Goal: Information Seeking & Learning: Learn about a topic

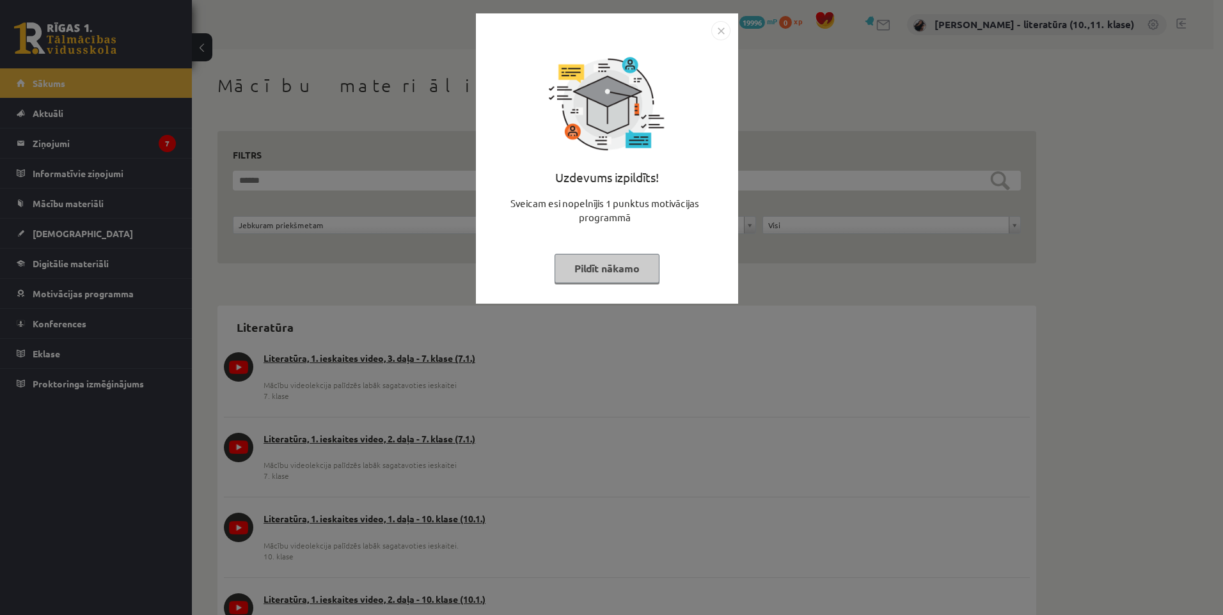
click at [713, 28] on img "Close" at bounding box center [720, 30] width 19 height 19
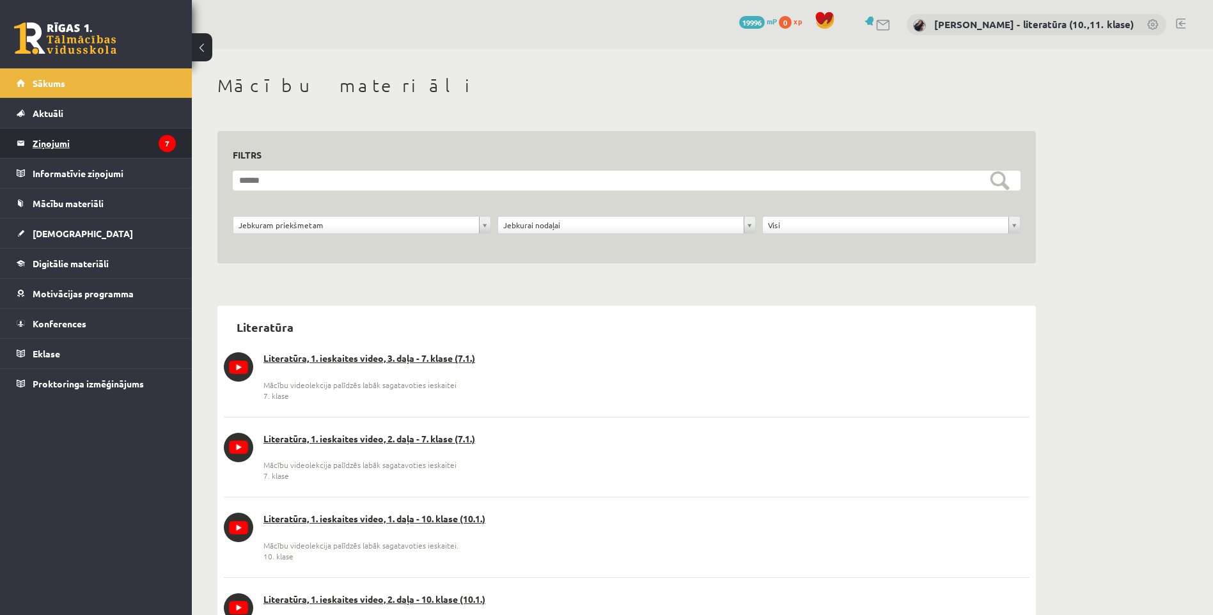
click at [91, 152] on legend "Ziņojumi 7" at bounding box center [104, 143] width 143 height 29
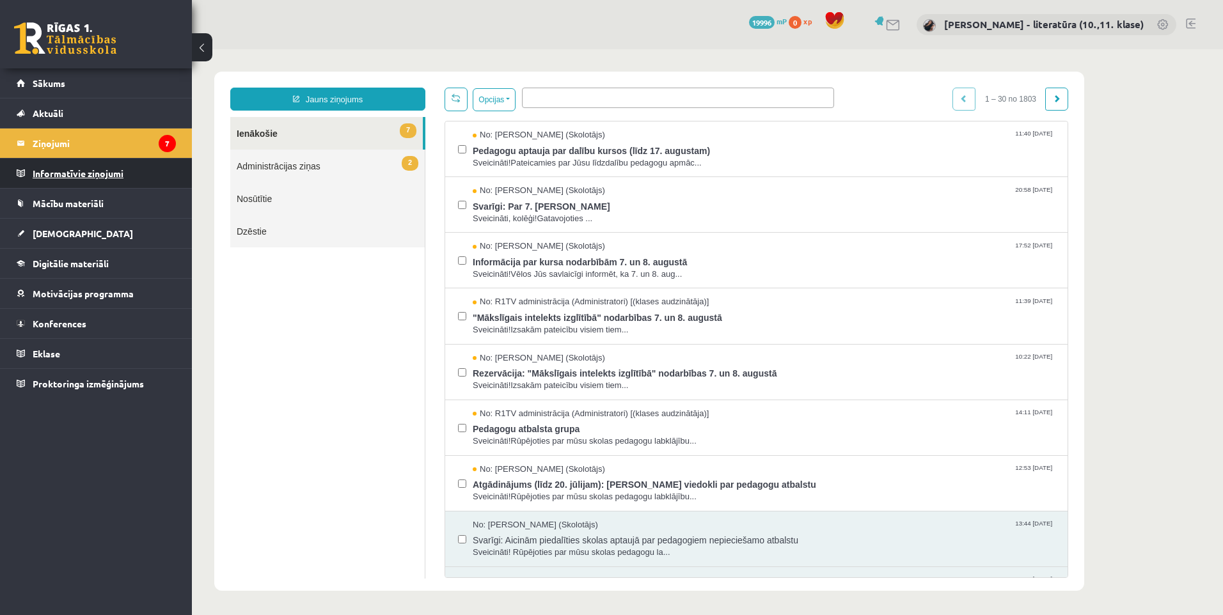
click at [125, 178] on legend "Informatīvie ziņojumi 0" at bounding box center [104, 173] width 143 height 29
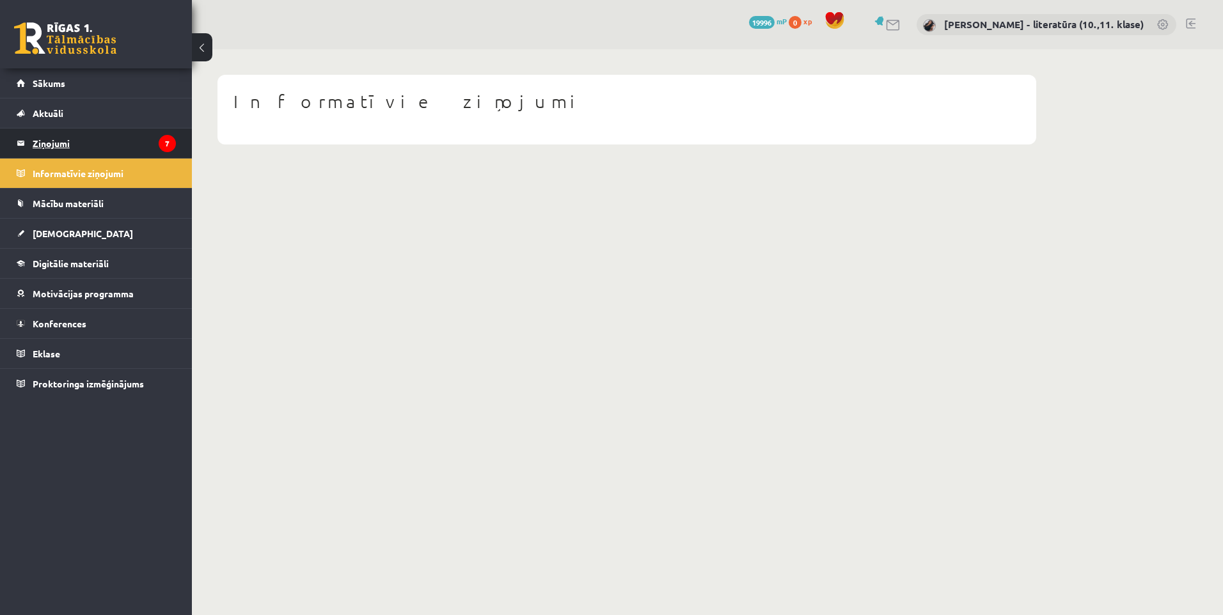
click at [35, 134] on legend "Ziņojumi 7" at bounding box center [104, 143] width 143 height 29
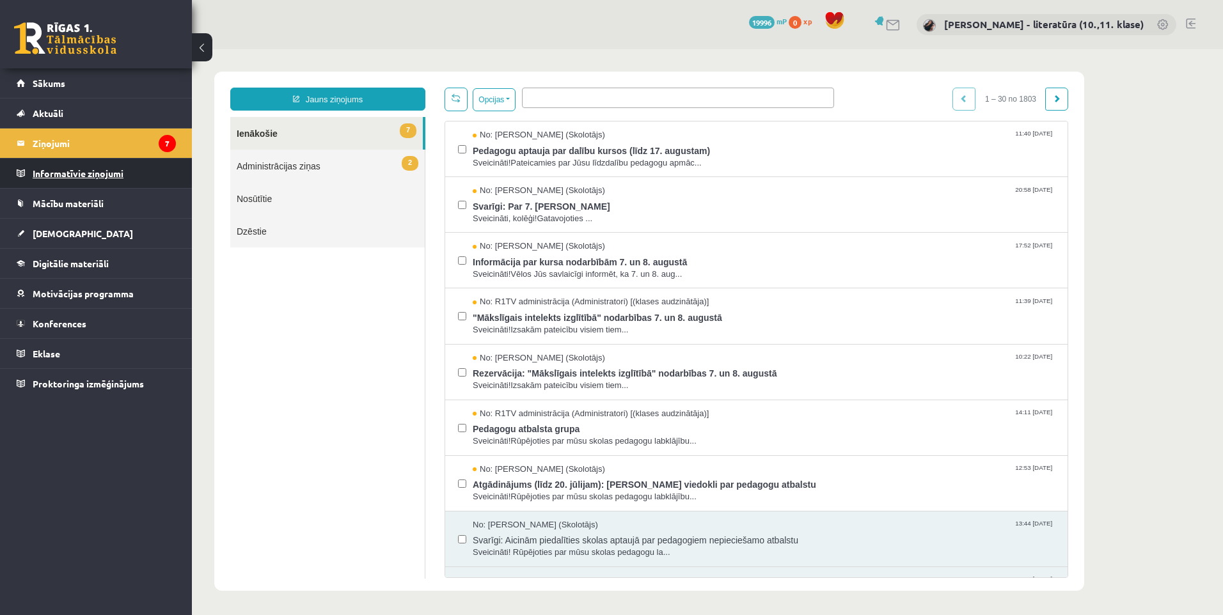
click at [124, 172] on legend "Informatīvie ziņojumi 0" at bounding box center [104, 173] width 143 height 29
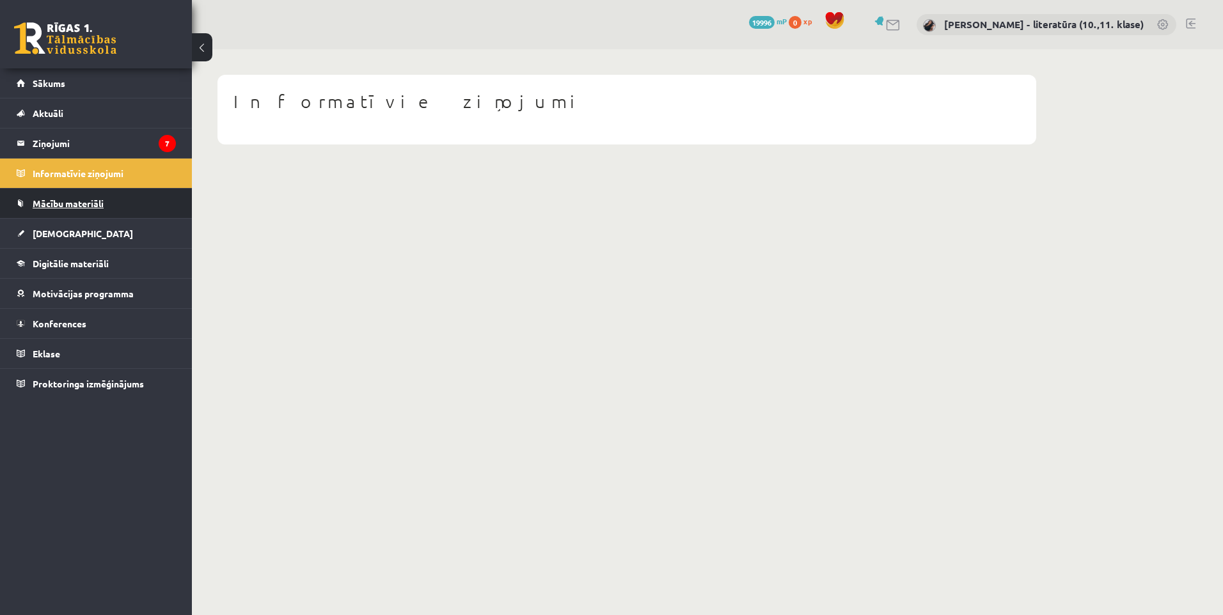
click at [79, 204] on span "Mācību materiāli" at bounding box center [68, 204] width 71 height 12
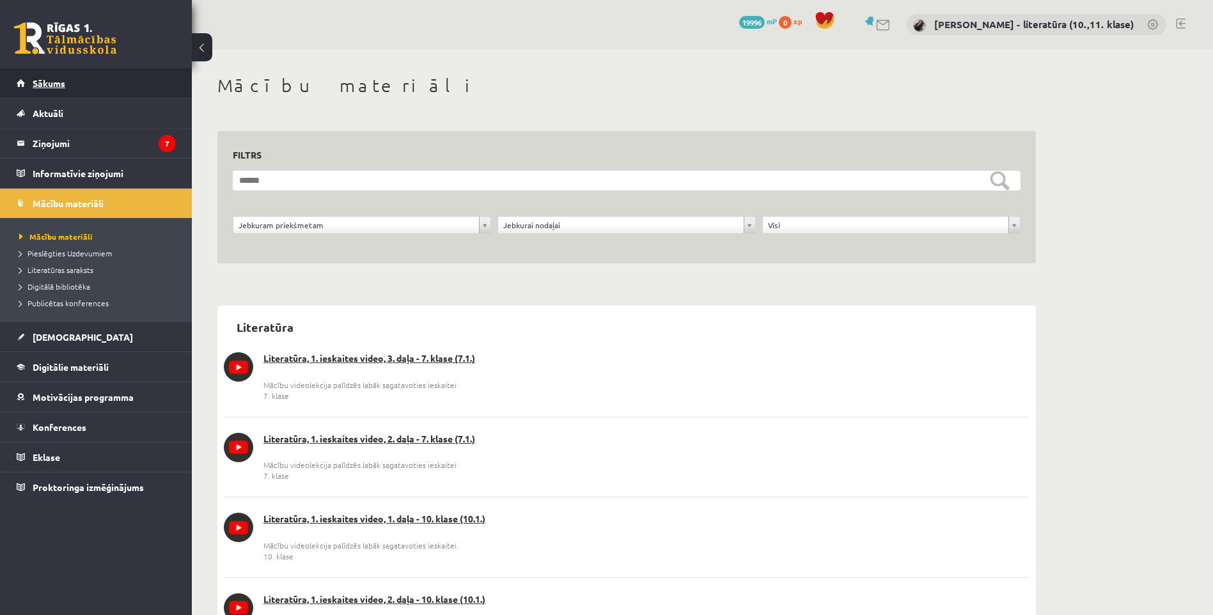
click at [61, 84] on span "Sākums" at bounding box center [49, 83] width 33 height 12
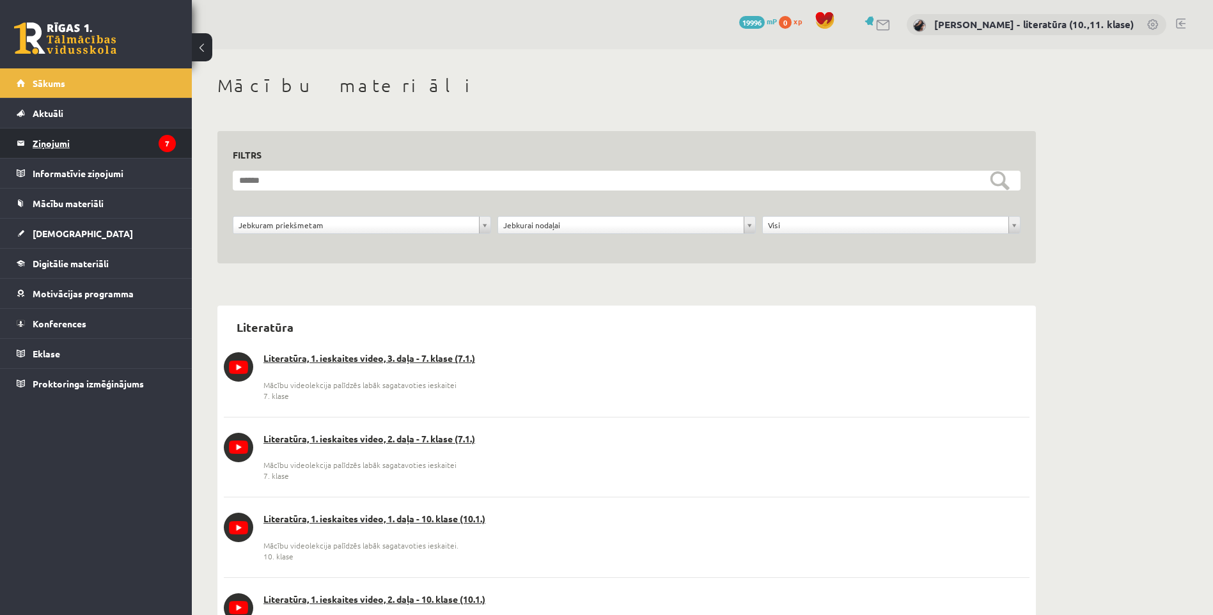
click at [91, 138] on legend "Ziņojumi 7" at bounding box center [104, 143] width 143 height 29
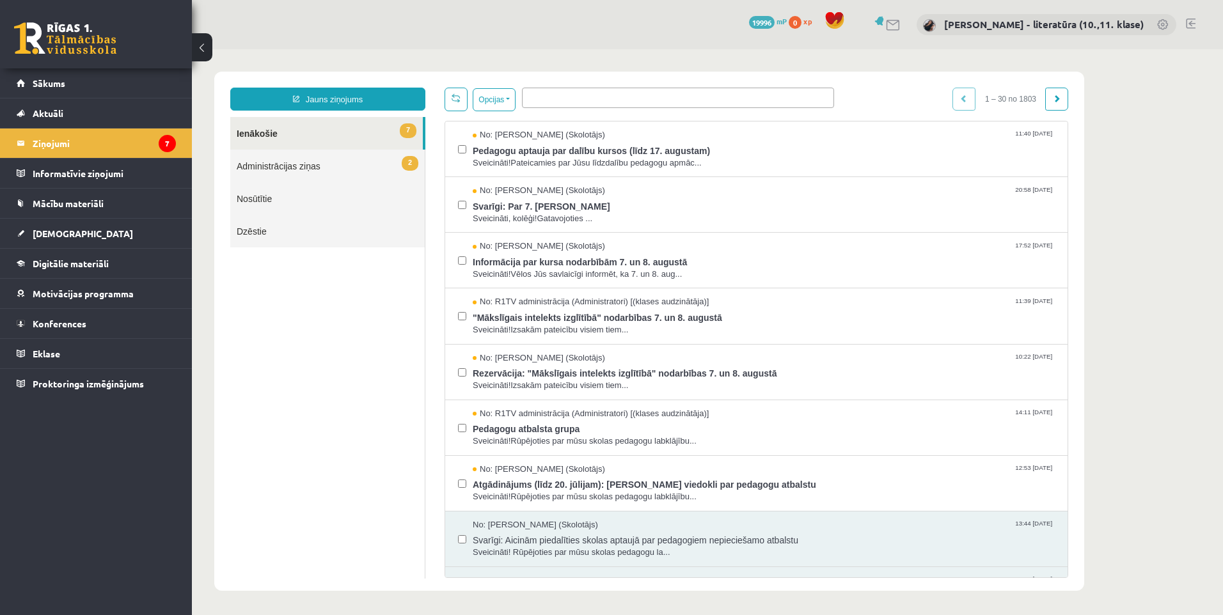
click at [313, 127] on link "7 Ienākošie" at bounding box center [326, 133] width 192 height 33
click at [572, 153] on span "Pedagogu aptauja par dalību kursos (līdz 17. augustam)" at bounding box center [764, 149] width 582 height 16
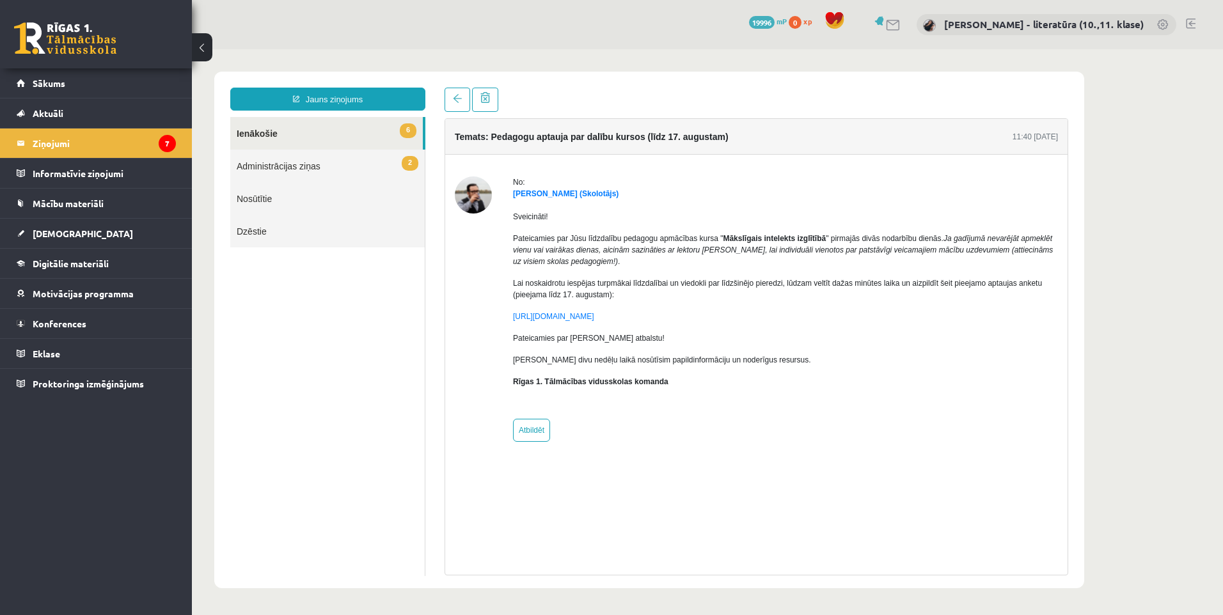
click at [342, 137] on link "6 Ienākošie" at bounding box center [326, 133] width 192 height 33
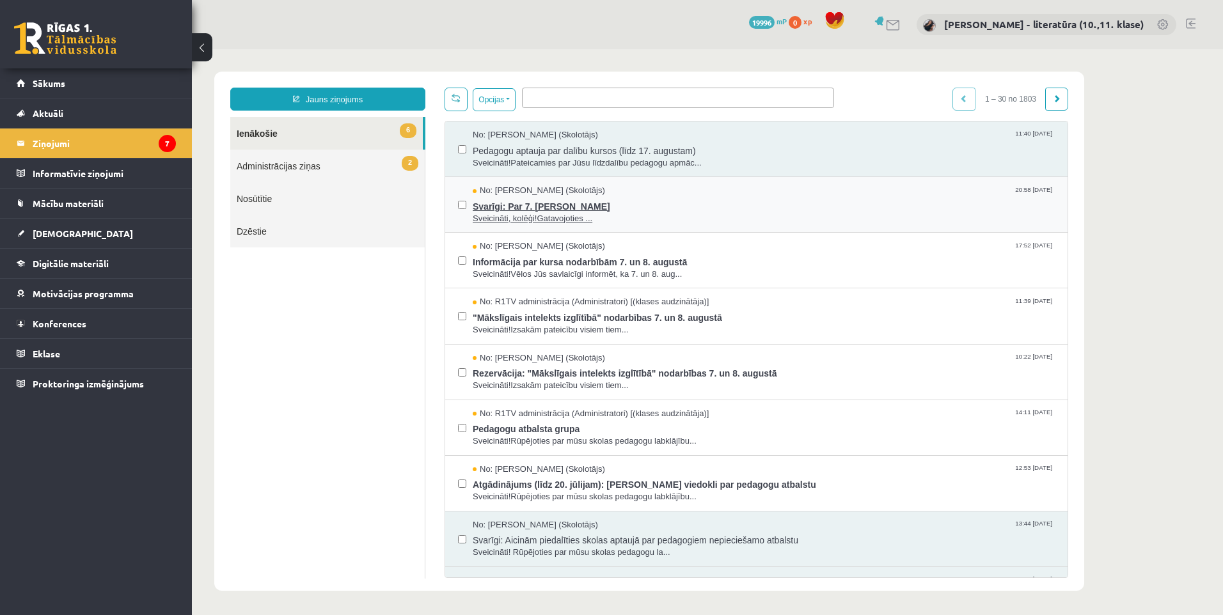
click at [511, 203] on span "Svarīgi: Par 7. augusta nodarbību" at bounding box center [764, 205] width 582 height 16
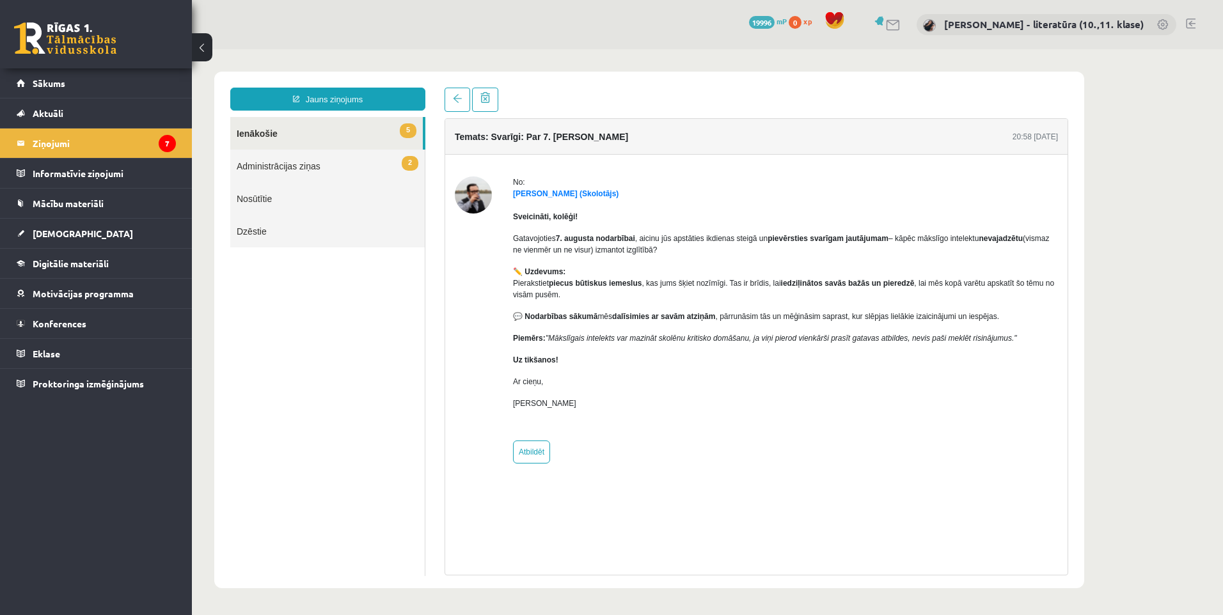
click at [279, 129] on link "5 Ienākošie" at bounding box center [326, 133] width 192 height 33
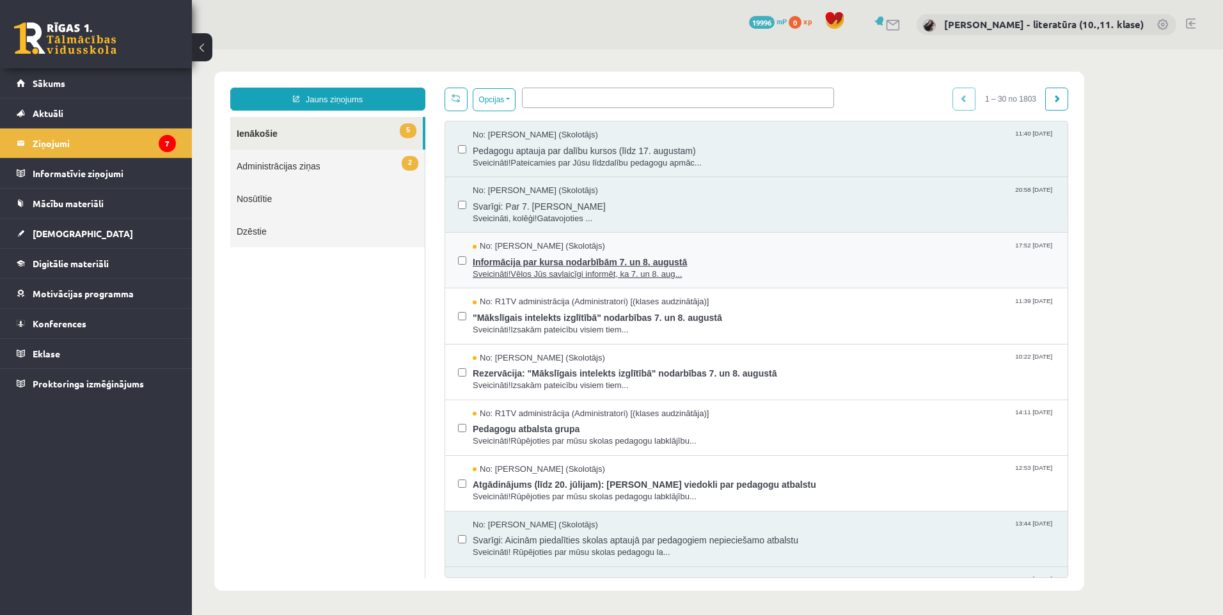
click at [532, 251] on div "No: Indars Kraģis (Skolotājs) 17:52 31/07/2025 Informācija par kursa nodarbībām…" at bounding box center [764, 260] width 582 height 40
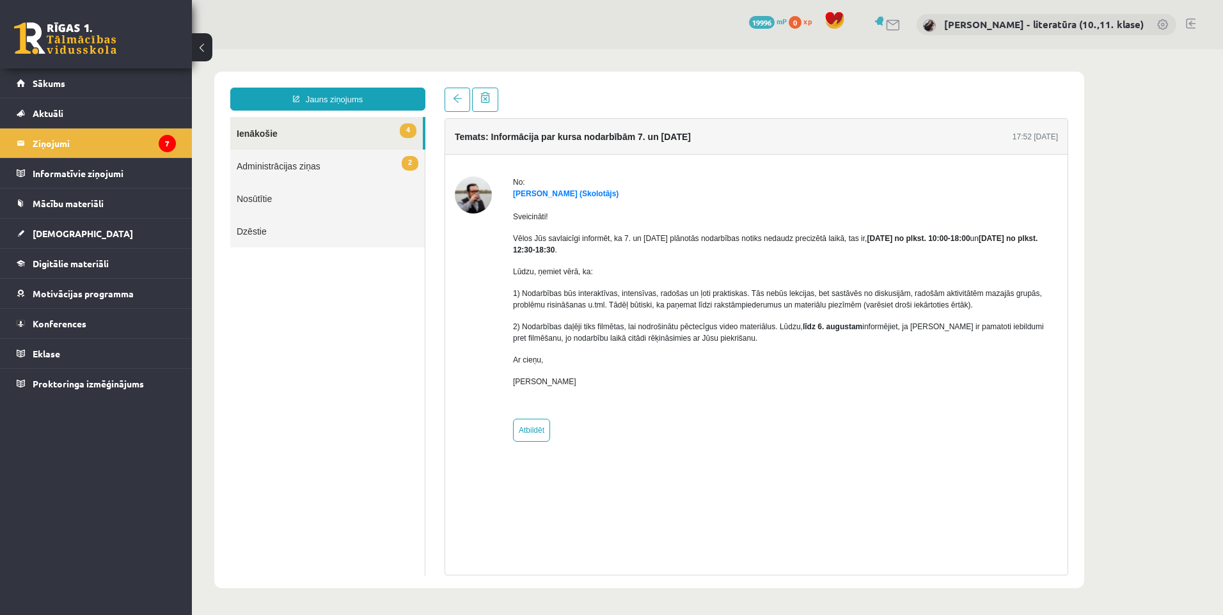
click at [321, 136] on link "4 Ienākošie" at bounding box center [326, 133] width 192 height 33
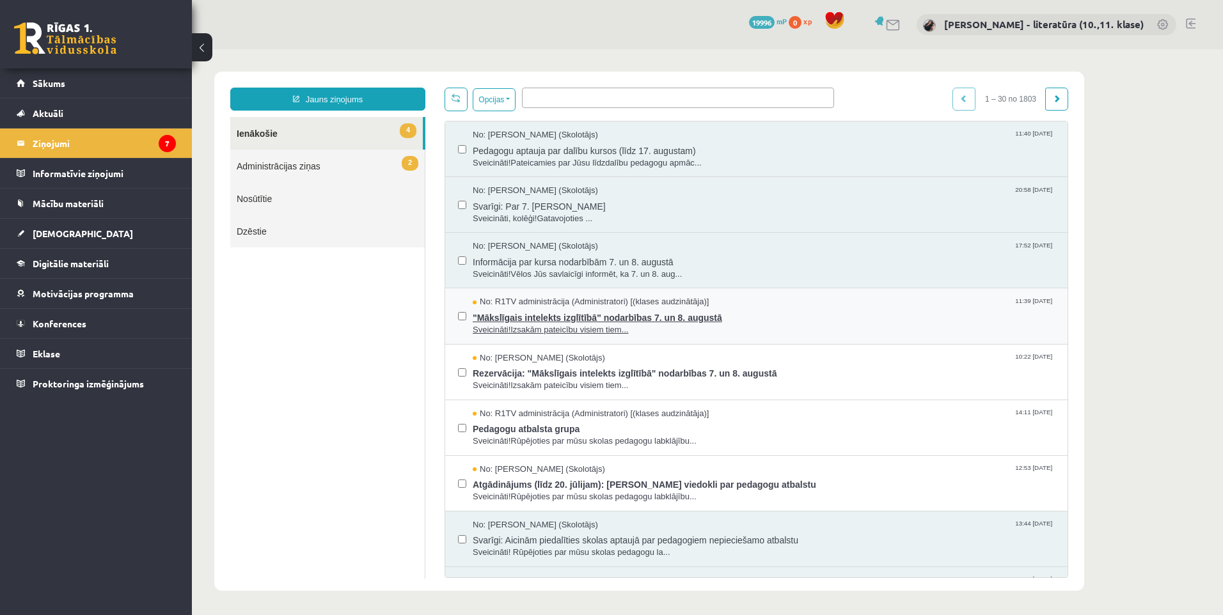
click at [588, 315] on span ""Mākslīgais intelekts izglītībā" nodarbības 7. un 8. augustā" at bounding box center [764, 316] width 582 height 16
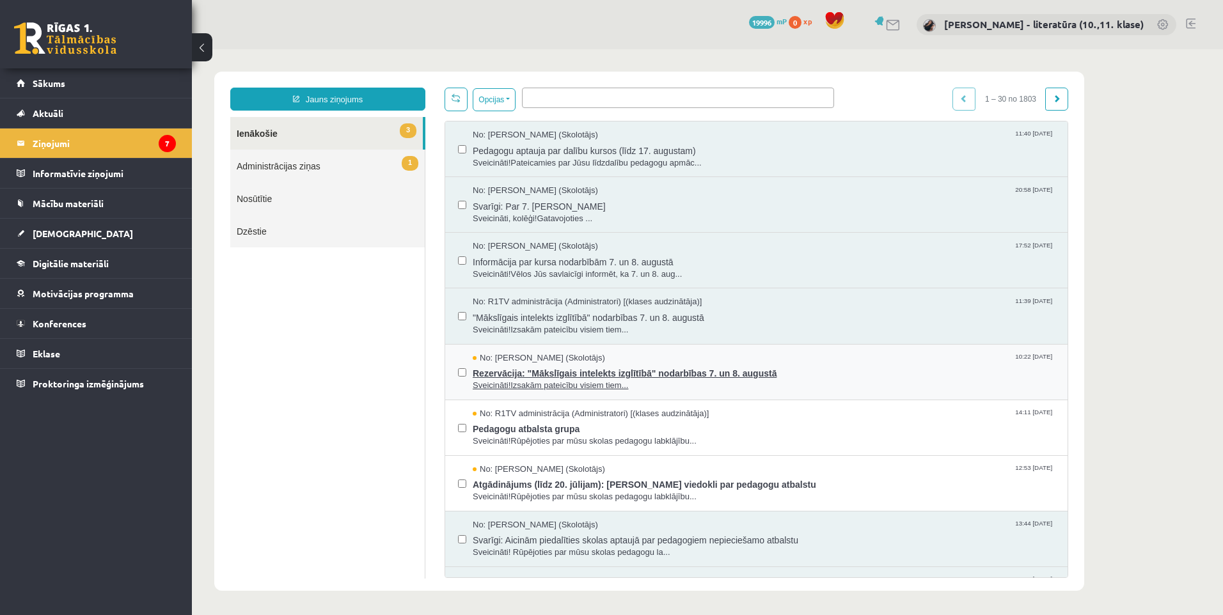
click at [594, 369] on span "Rezervācija: "Mākslīgais intelekts izglītībā" nodarbības 7. un 8. augustā" at bounding box center [764, 372] width 582 height 16
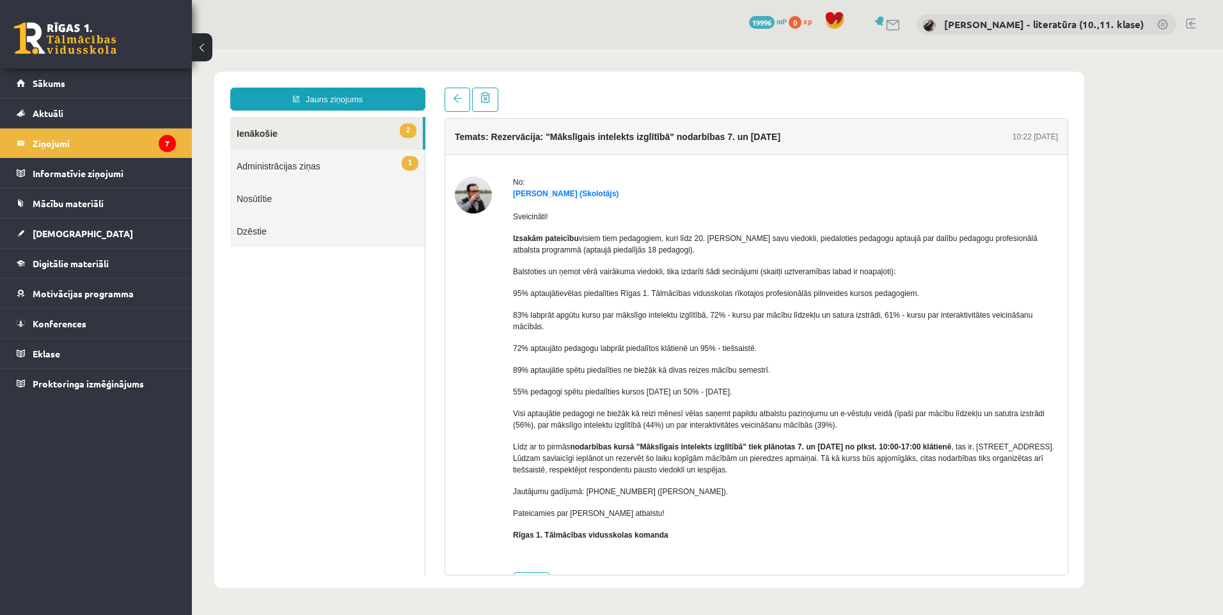
click at [316, 137] on link "2 Ienākošie" at bounding box center [326, 133] width 192 height 33
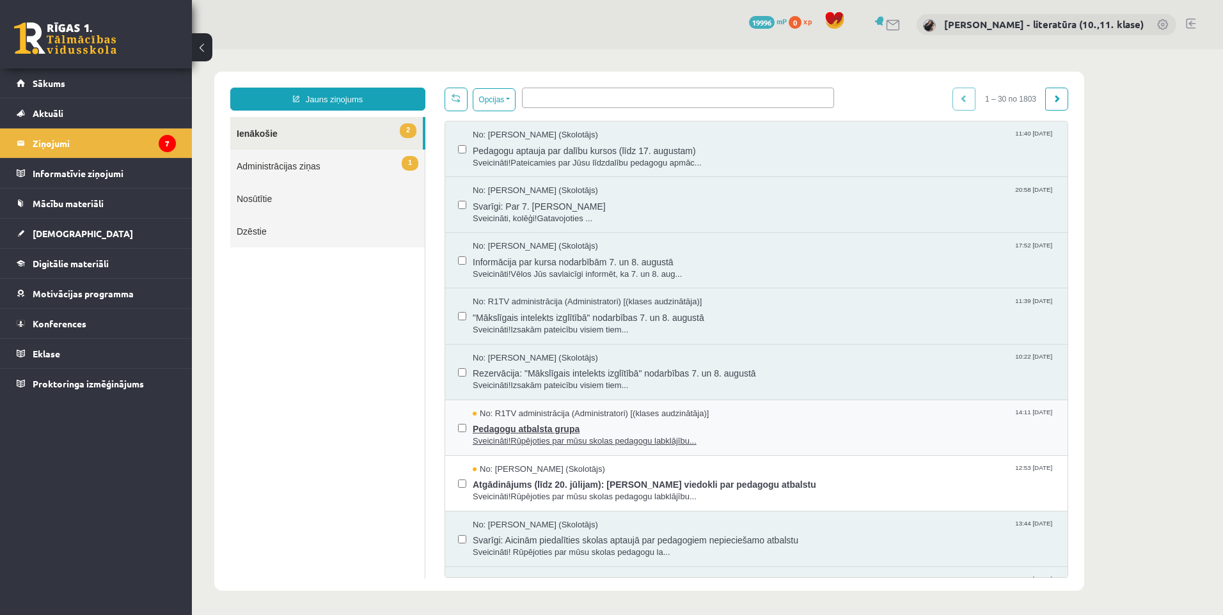
click at [520, 423] on span "Pedagogu atbalsta grupa" at bounding box center [764, 427] width 582 height 16
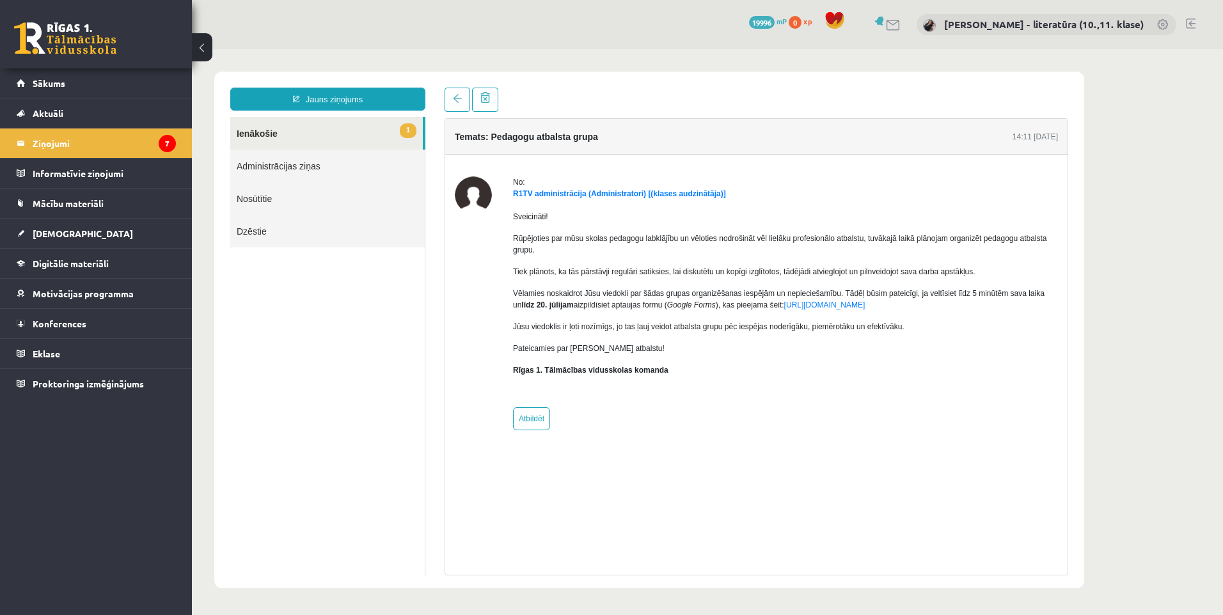
click at [315, 129] on link "1 Ienākošie" at bounding box center [326, 133] width 192 height 33
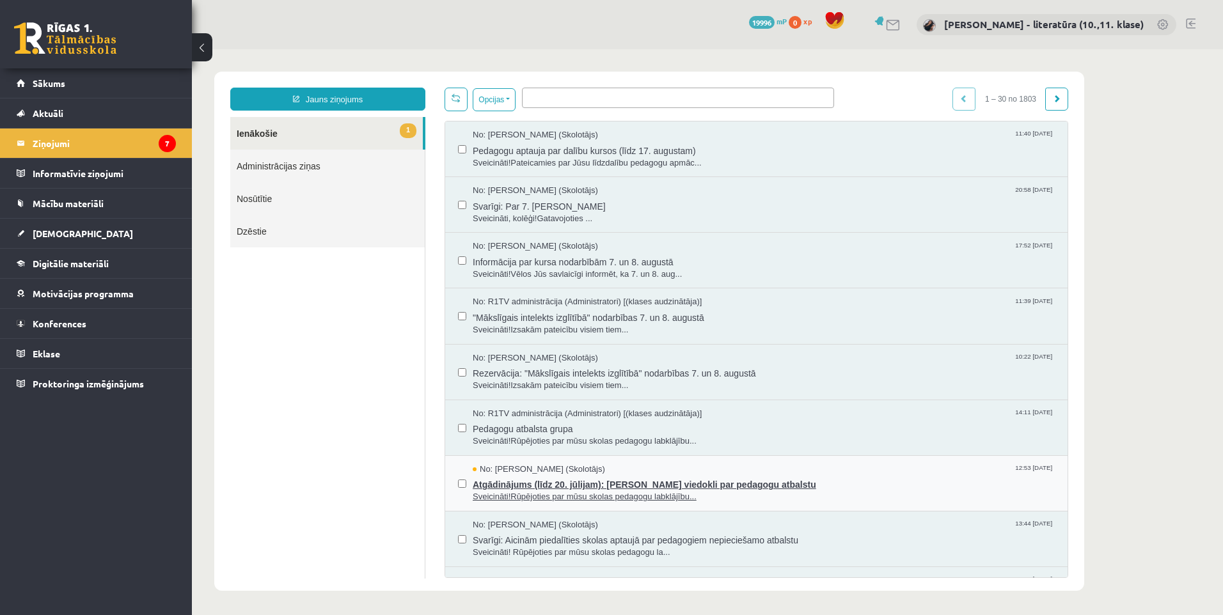
click at [529, 480] on span "Atgādinājums (līdz 20. jūlijam): Aicinām paust viedokli par pedagogu atbalstu" at bounding box center [764, 483] width 582 height 16
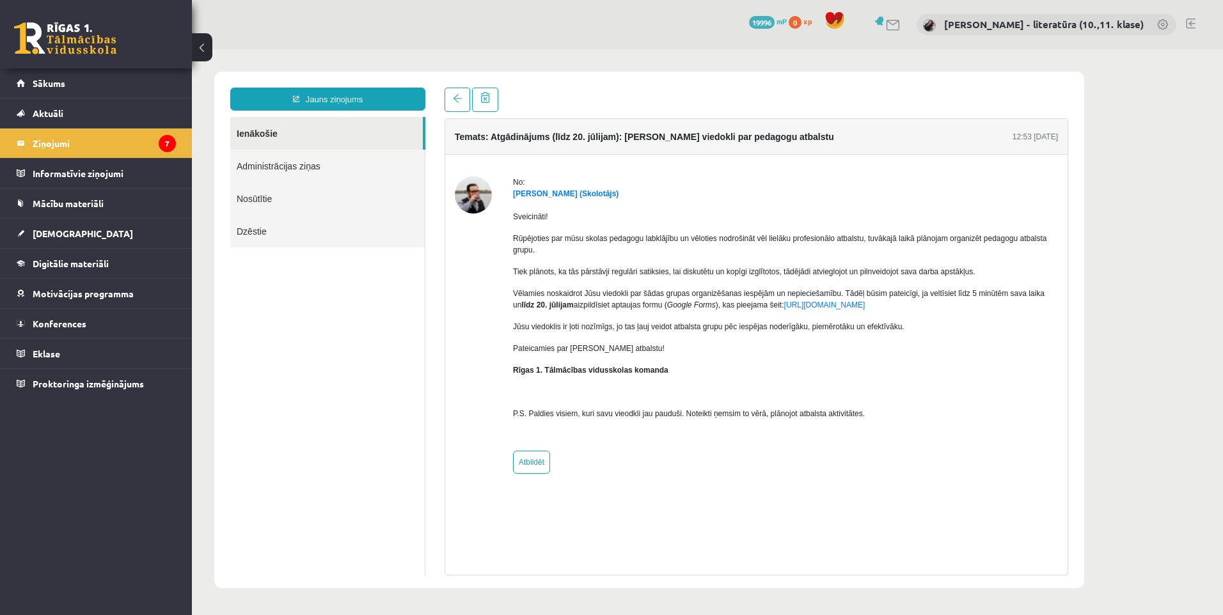
click at [276, 137] on link "Ienākošie" at bounding box center [326, 133] width 192 height 33
click at [340, 365] on ul "Ienākošie Administrācijas ziņas Nosūtītie Dzēstie" at bounding box center [327, 346] width 195 height 459
click at [82, 113] on link "Aktuāli" at bounding box center [96, 112] width 159 height 29
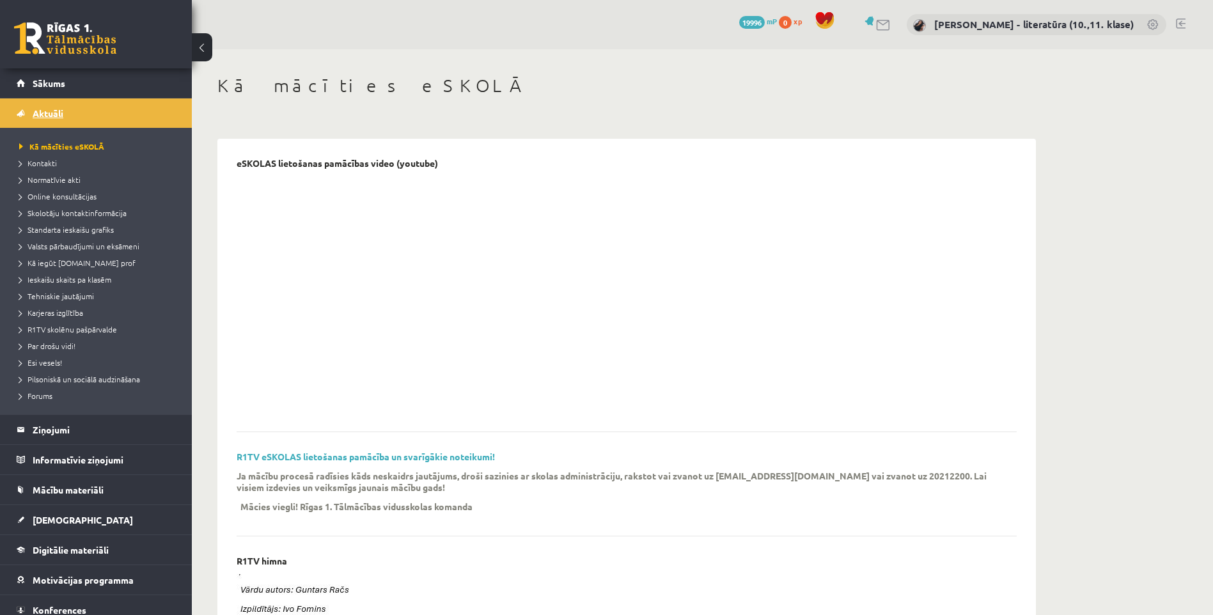
click at [70, 111] on link "Aktuāli" at bounding box center [96, 112] width 159 height 29
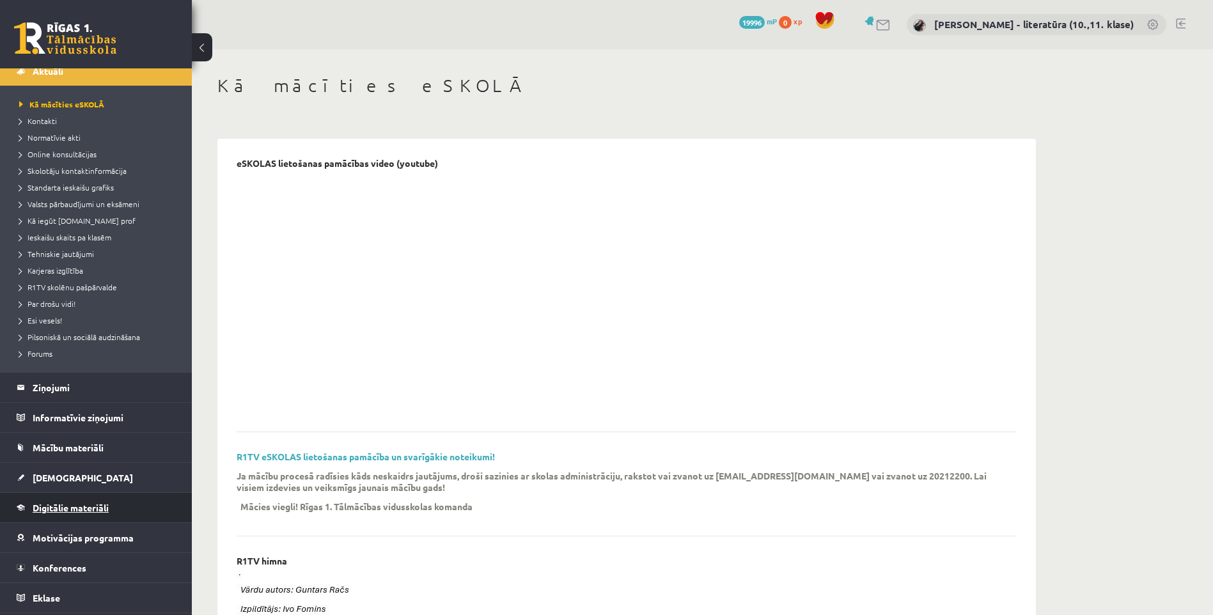
scroll to position [64, 0]
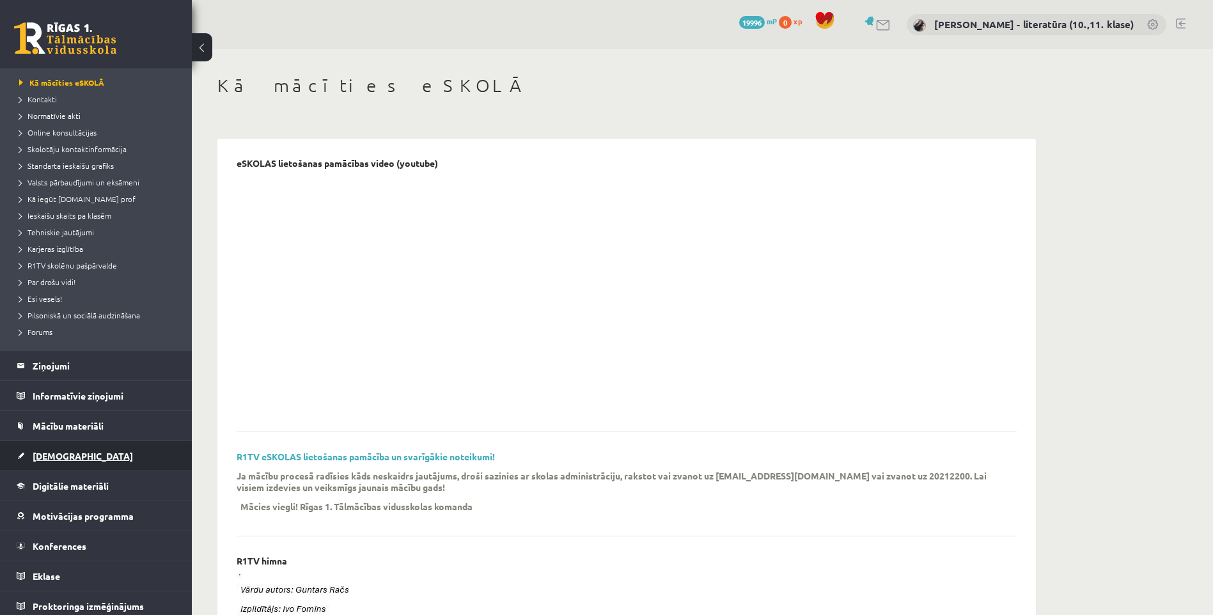
click at [66, 448] on link "[DEMOGRAPHIC_DATA]" at bounding box center [96, 455] width 159 height 29
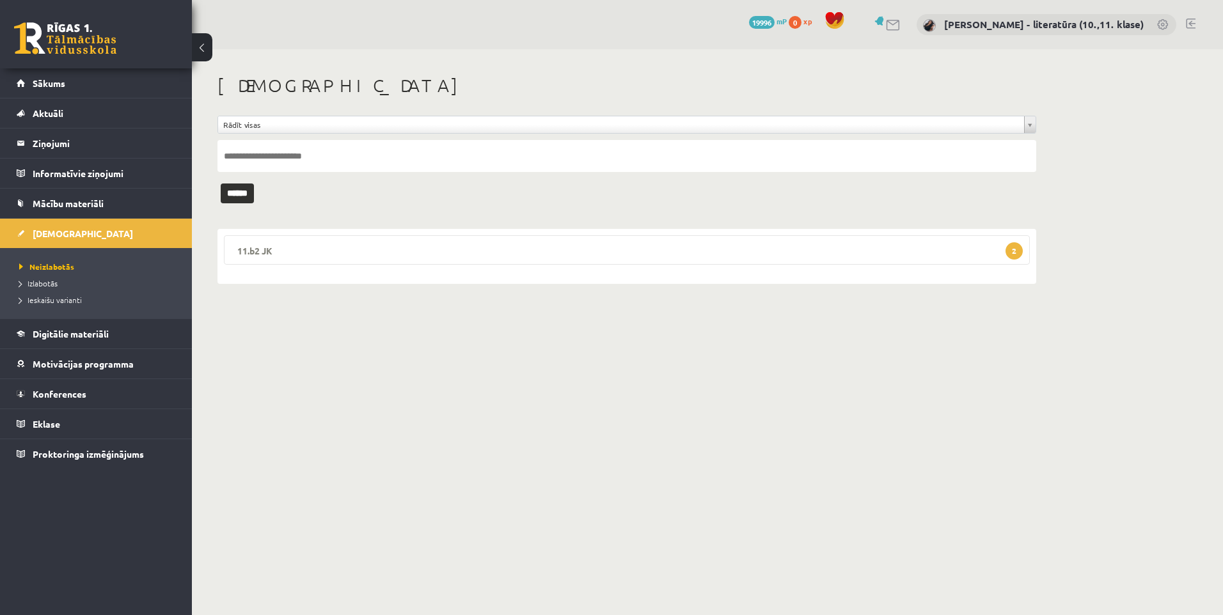
click at [384, 247] on legend "11.b2 JK 2" at bounding box center [627, 249] width 806 height 29
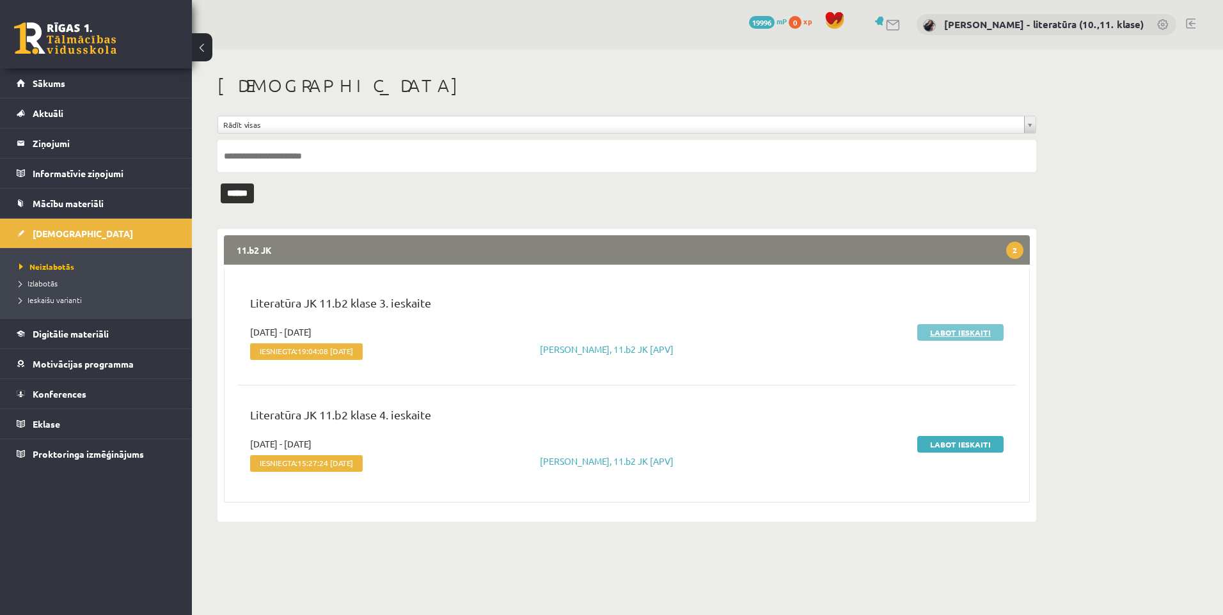
click at [943, 329] on link "Labot ieskaiti" at bounding box center [960, 332] width 86 height 17
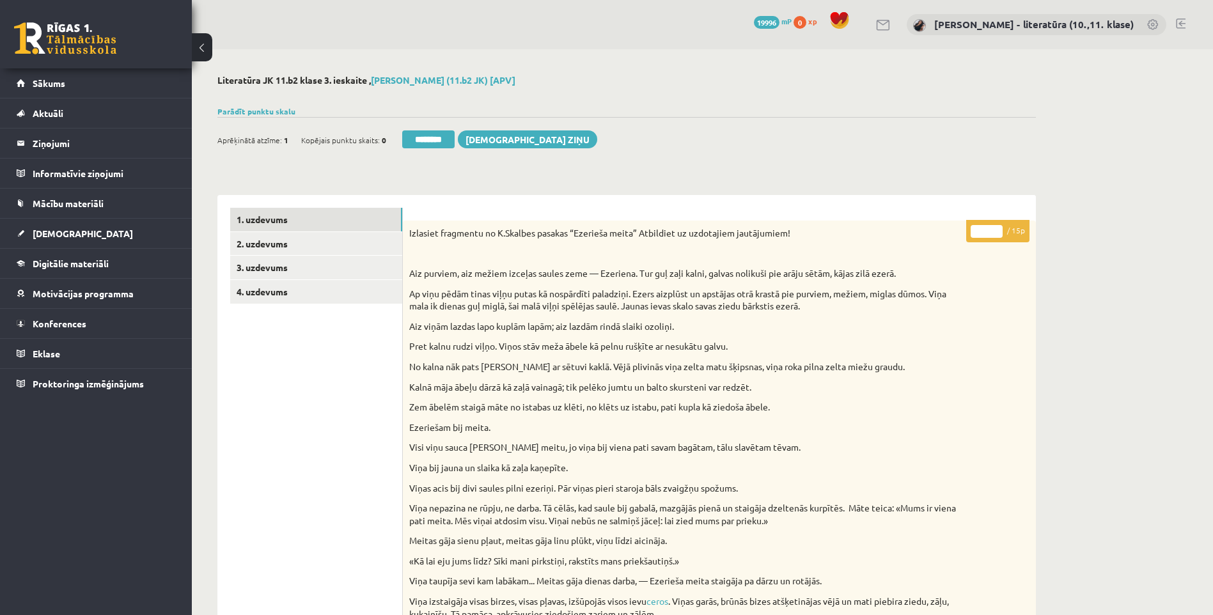
click at [980, 234] on input "*" at bounding box center [987, 231] width 32 height 13
drag, startPoint x: 882, startPoint y: 294, endPoint x: 874, endPoint y: 295, distance: 8.5
click at [881, 294] on p "Ap viņu pēdām tinas viļņu putas kā nospārdīti paladziņi. Ezers aiz­plūst un aps…" at bounding box center [687, 300] width 556 height 25
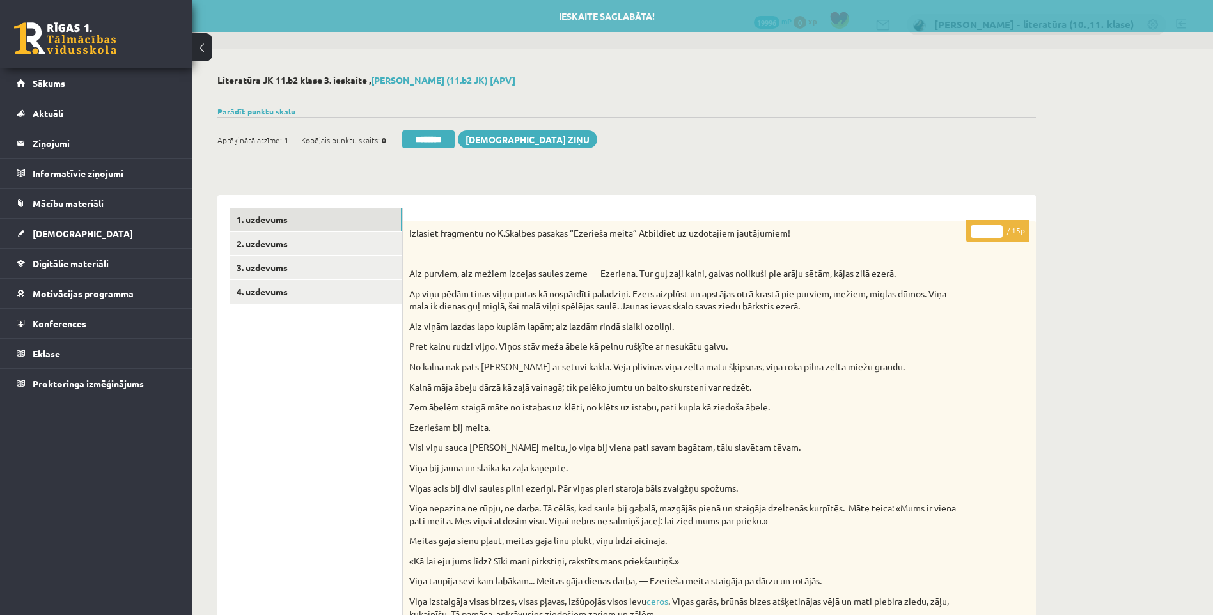
click at [414, 85] on h2 "Literatūra JK 11.b2 klase 3. ieskaite , Betija Mačjuka (11.b2 JK) [APV]" at bounding box center [626, 80] width 819 height 11
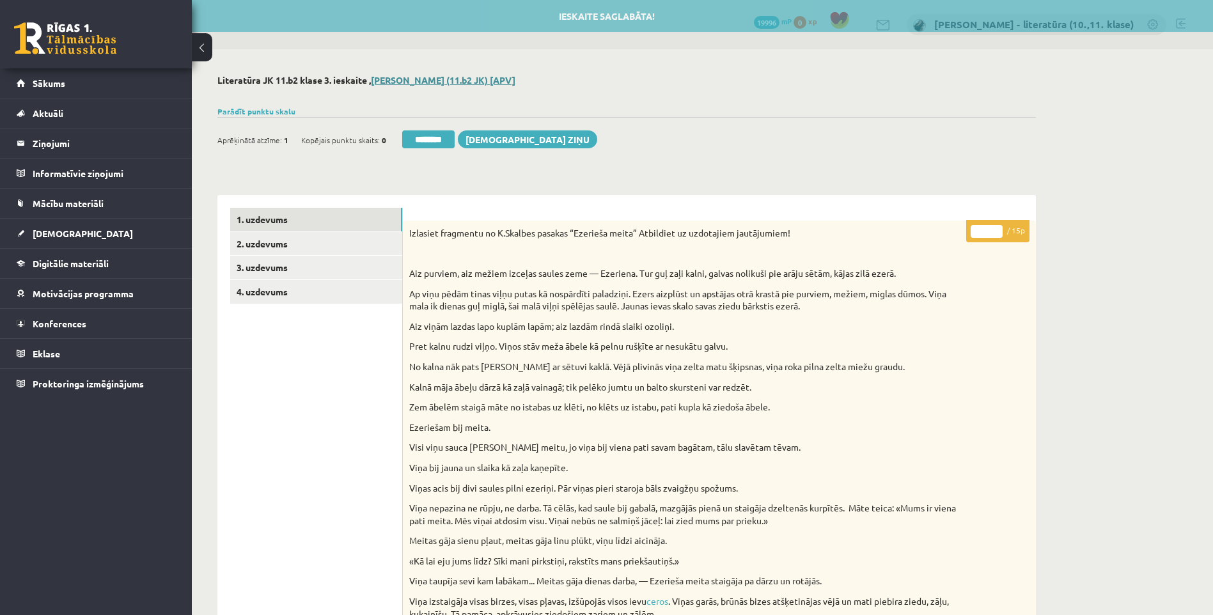
click at [416, 77] on link "Betija Mačjuka (11.b2 JK) [APV]" at bounding box center [443, 80] width 145 height 12
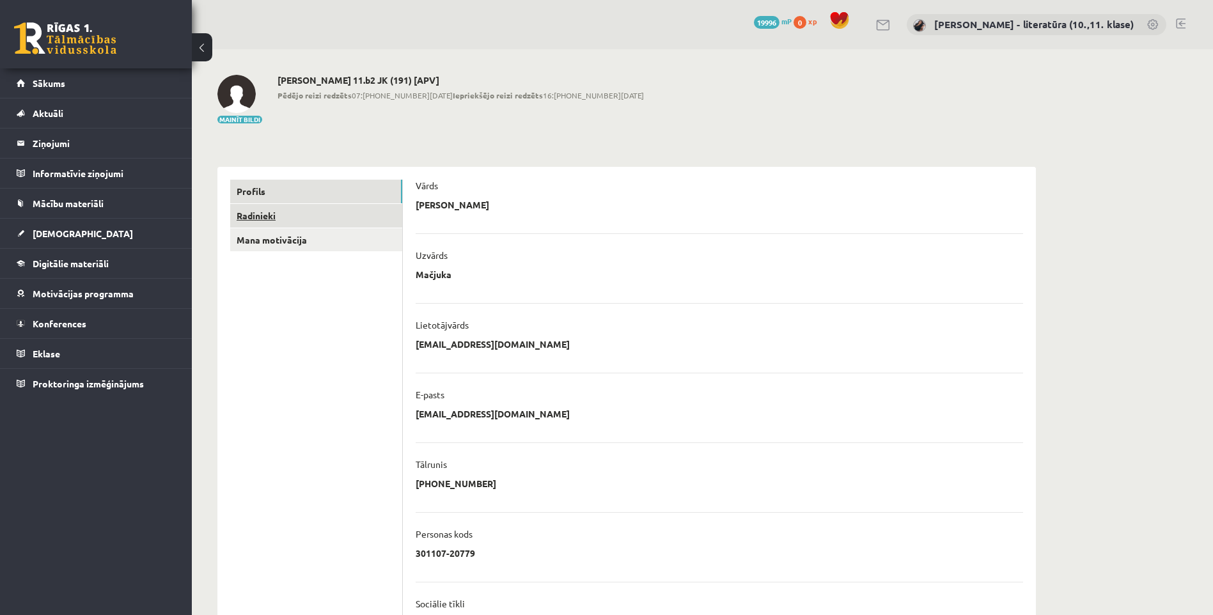
click at [318, 212] on link "Radinieki" at bounding box center [316, 216] width 172 height 24
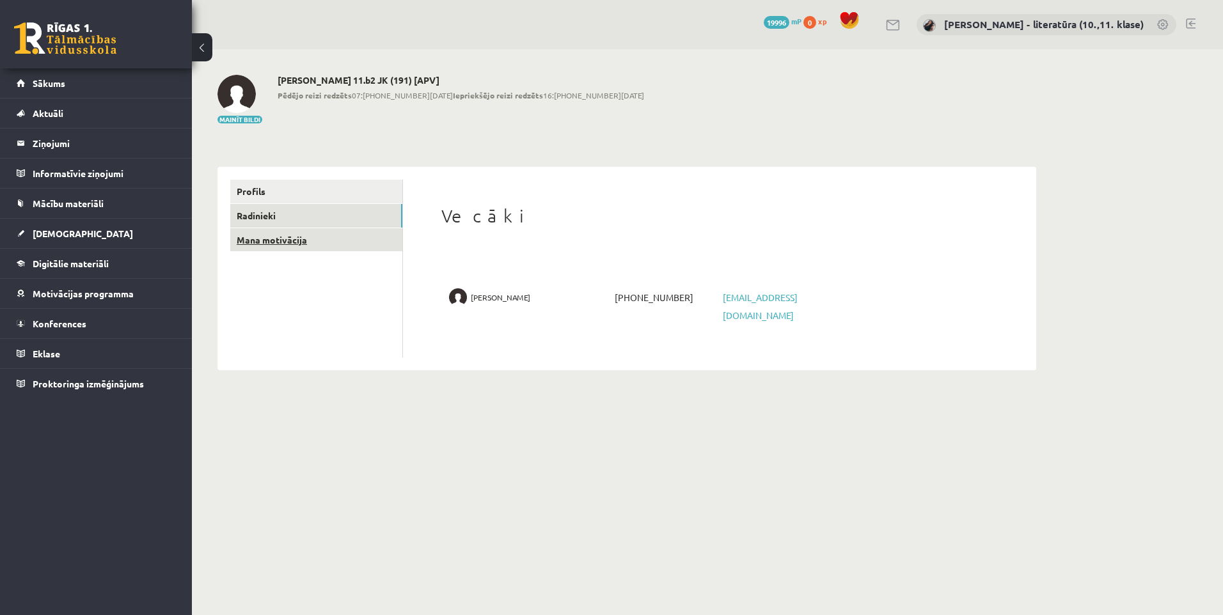
click at [317, 228] on link "Mana motivācija" at bounding box center [316, 240] width 172 height 24
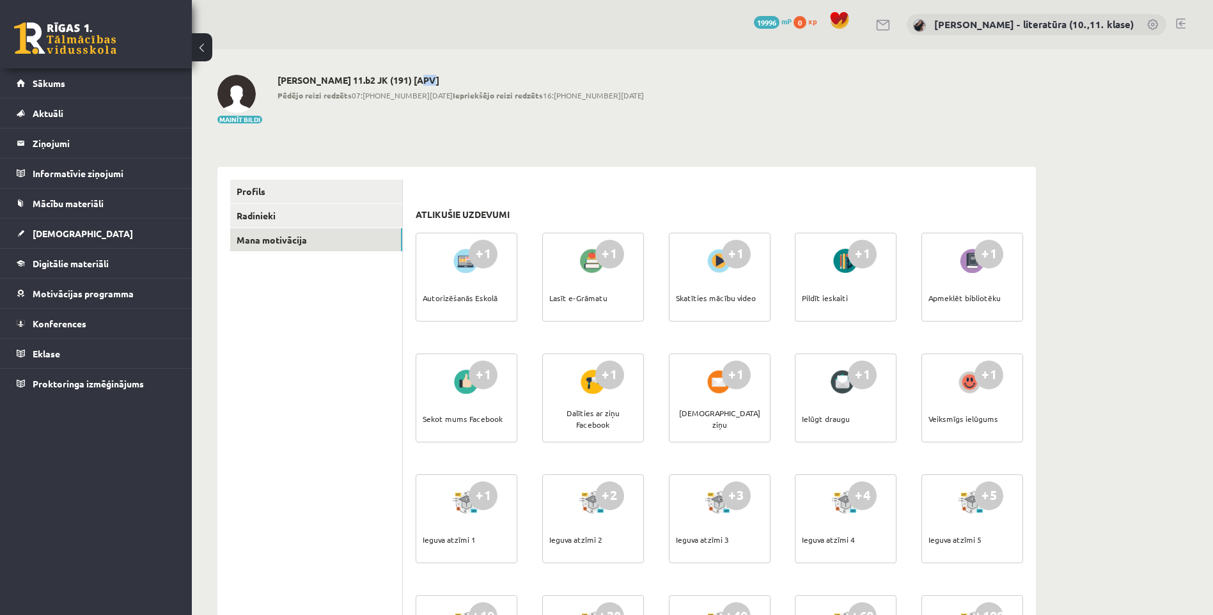
drag, startPoint x: 411, startPoint y: 79, endPoint x: 423, endPoint y: 79, distance: 12.2
click at [423, 79] on h2 "Betija Mačjuka 11.b2 JK (191) [APV]" at bounding box center [461, 80] width 366 height 11
drag, startPoint x: 423, startPoint y: 79, endPoint x: 506, endPoint y: 158, distance: 114.9
click at [74, 35] on link at bounding box center [65, 38] width 102 height 32
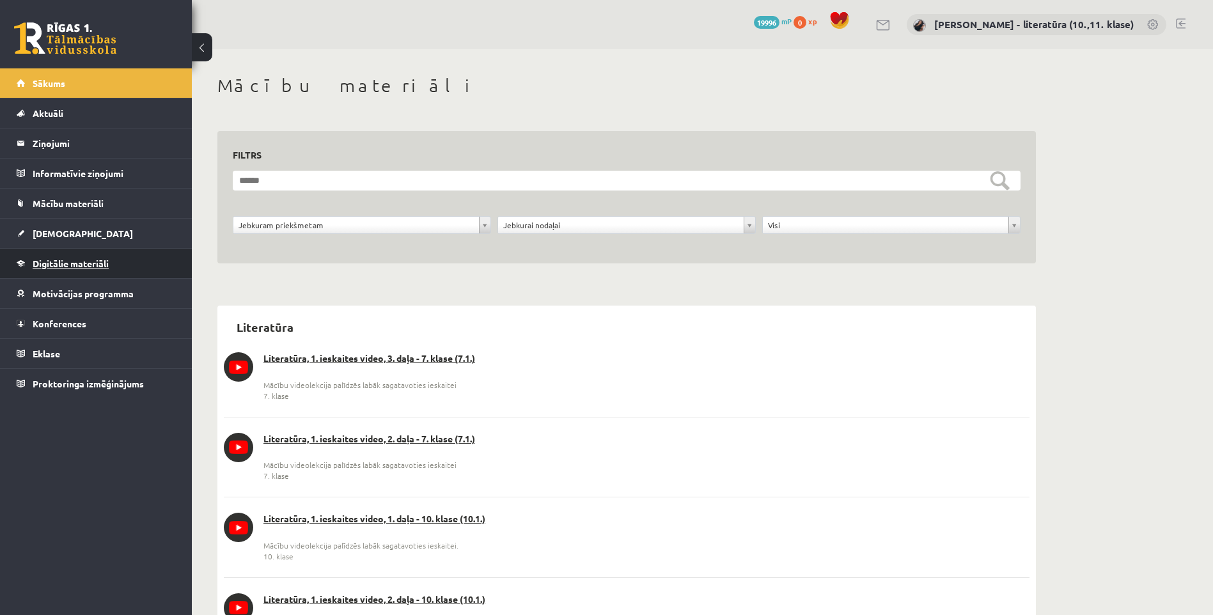
click at [83, 261] on span "Digitālie materiāli" at bounding box center [71, 264] width 76 height 12
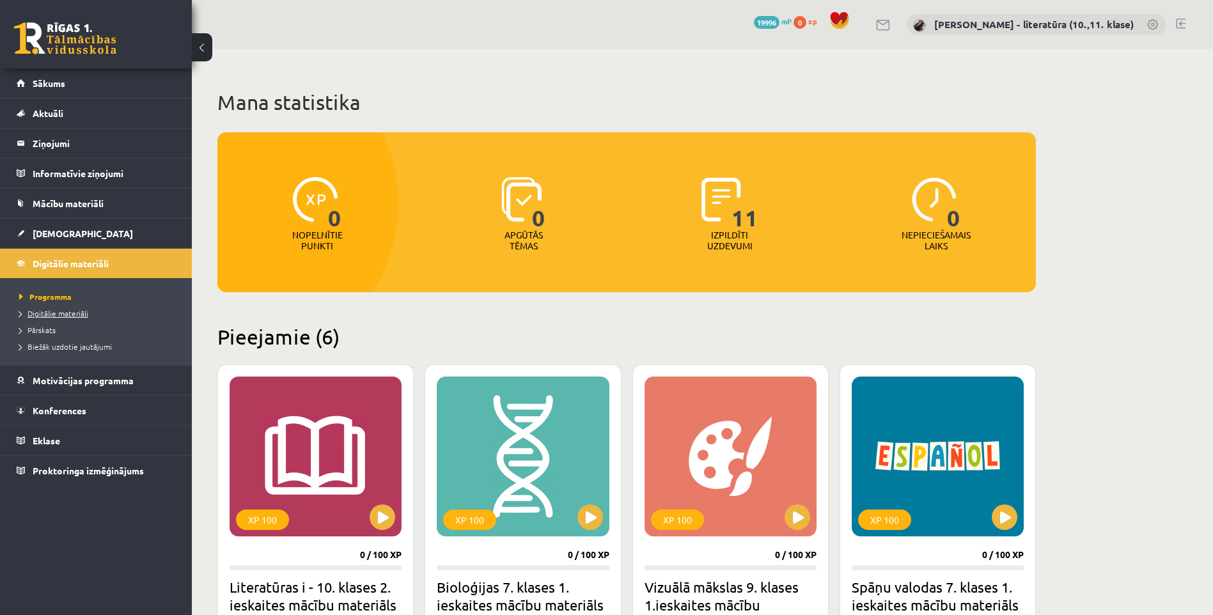
click at [67, 317] on link "Digitālie materiāli" at bounding box center [99, 314] width 160 height 12
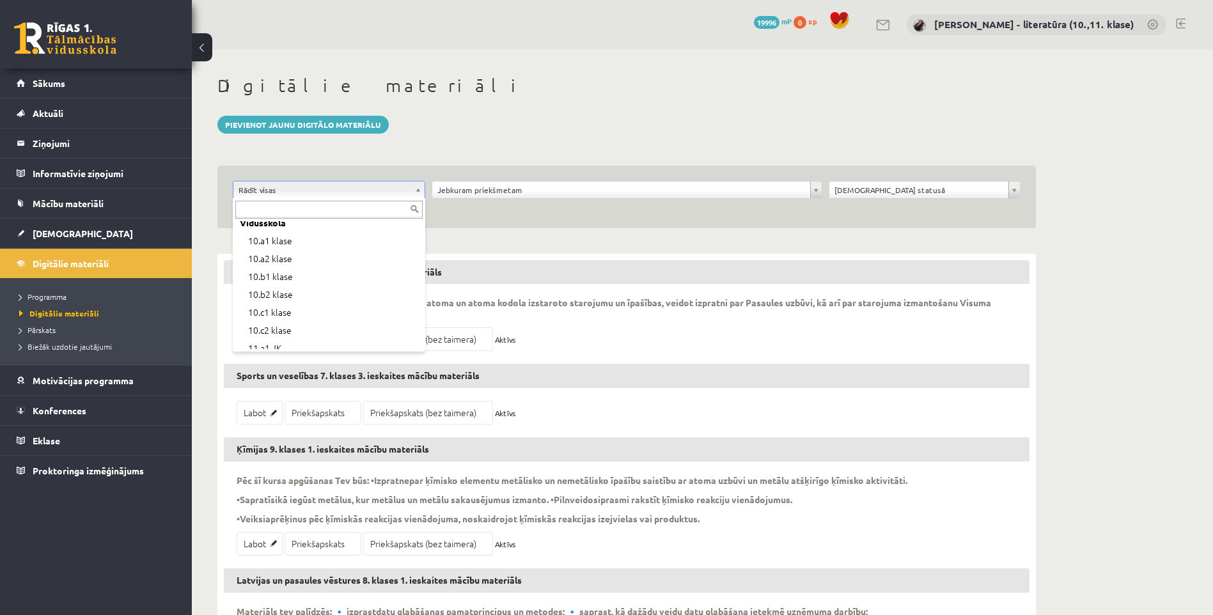
scroll to position [192, 0]
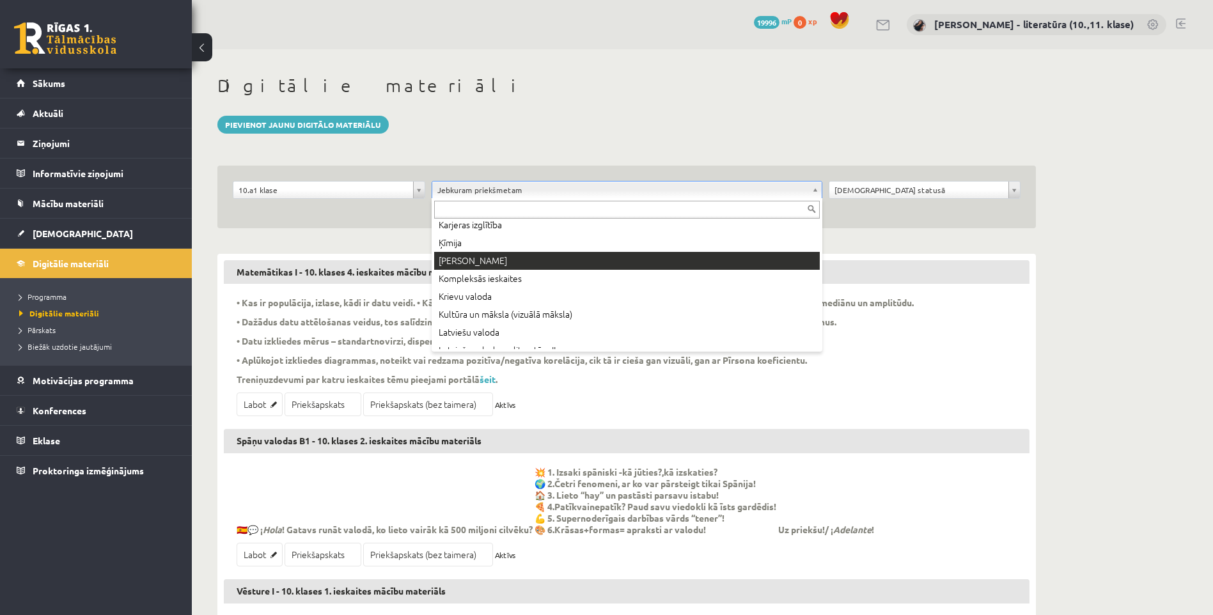
scroll to position [320, 0]
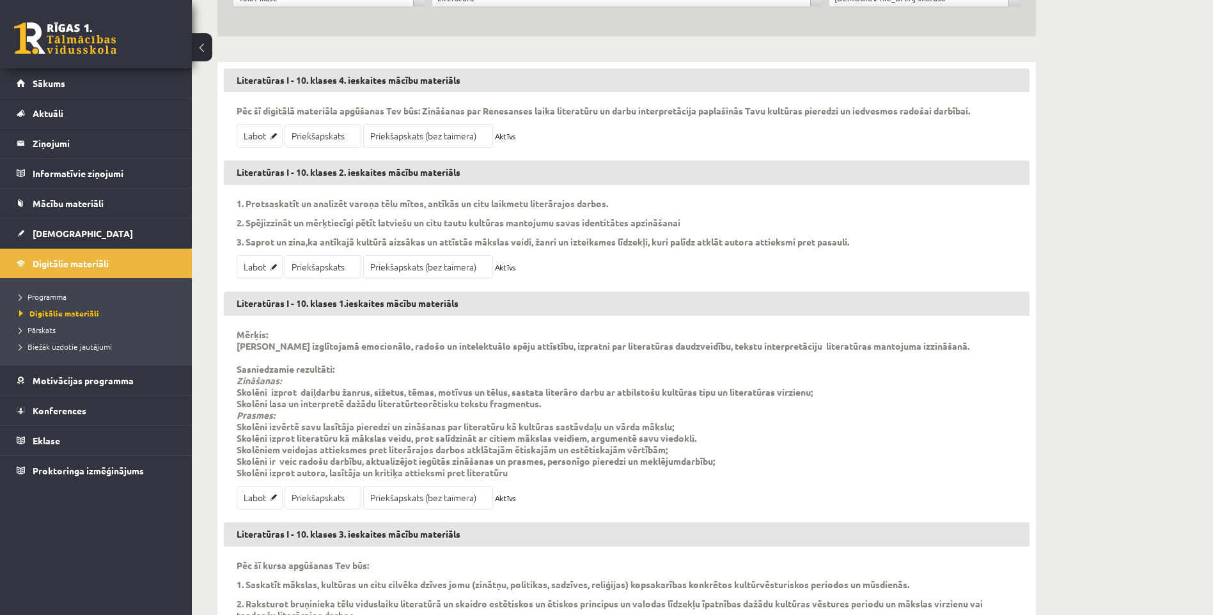
scroll to position [293, 0]
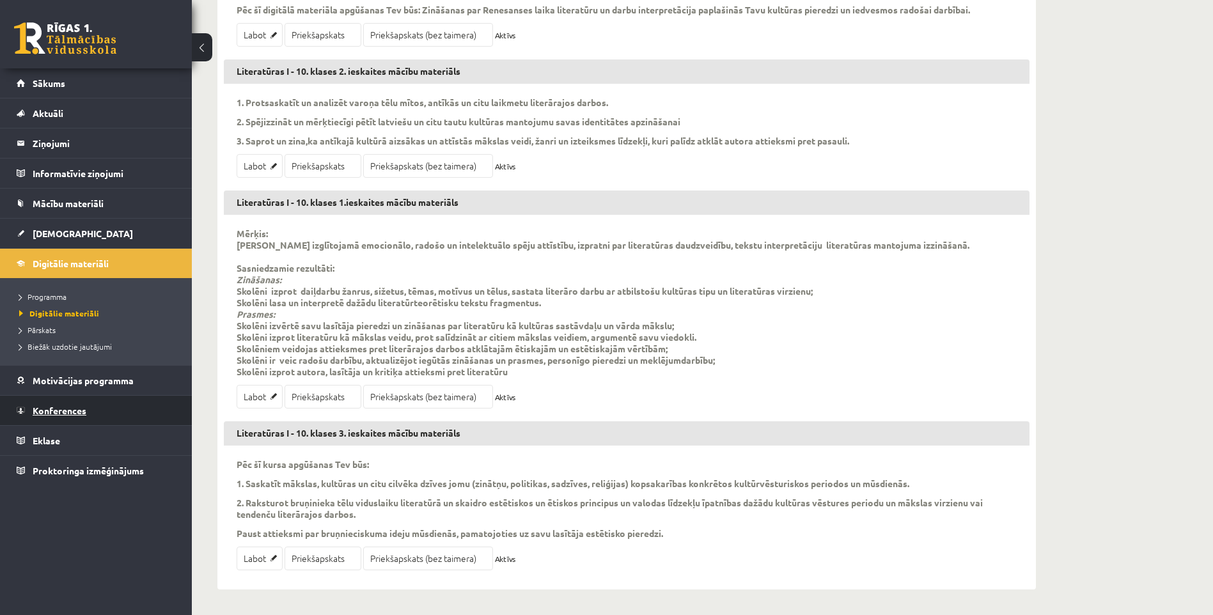
click at [84, 409] on span "Konferences" at bounding box center [60, 411] width 54 height 12
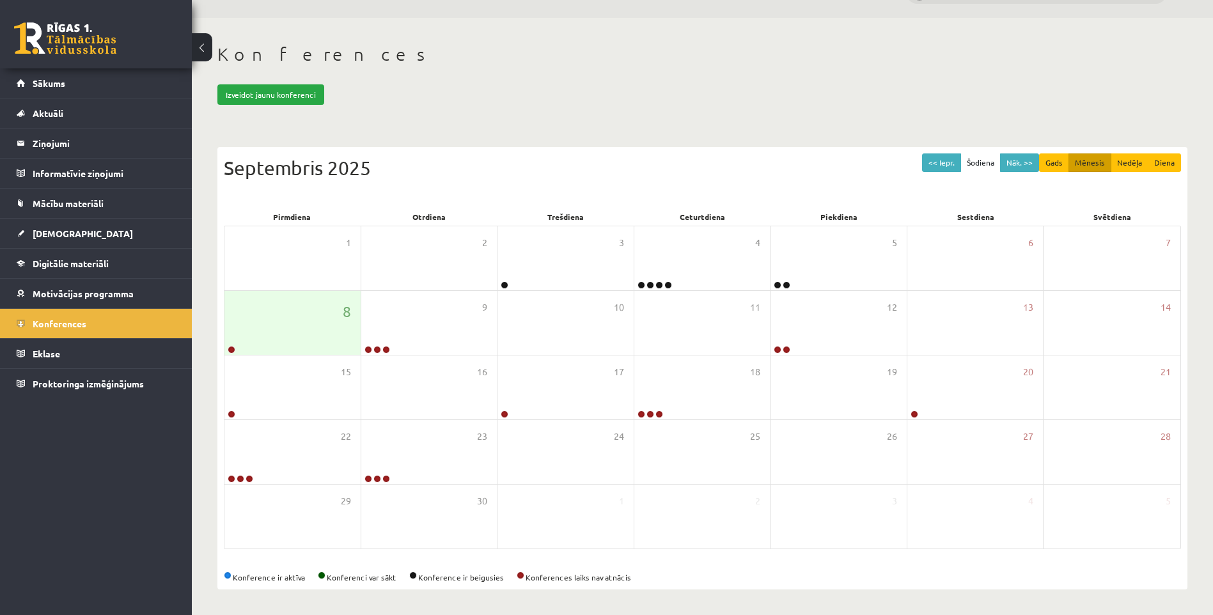
scroll to position [32, 0]
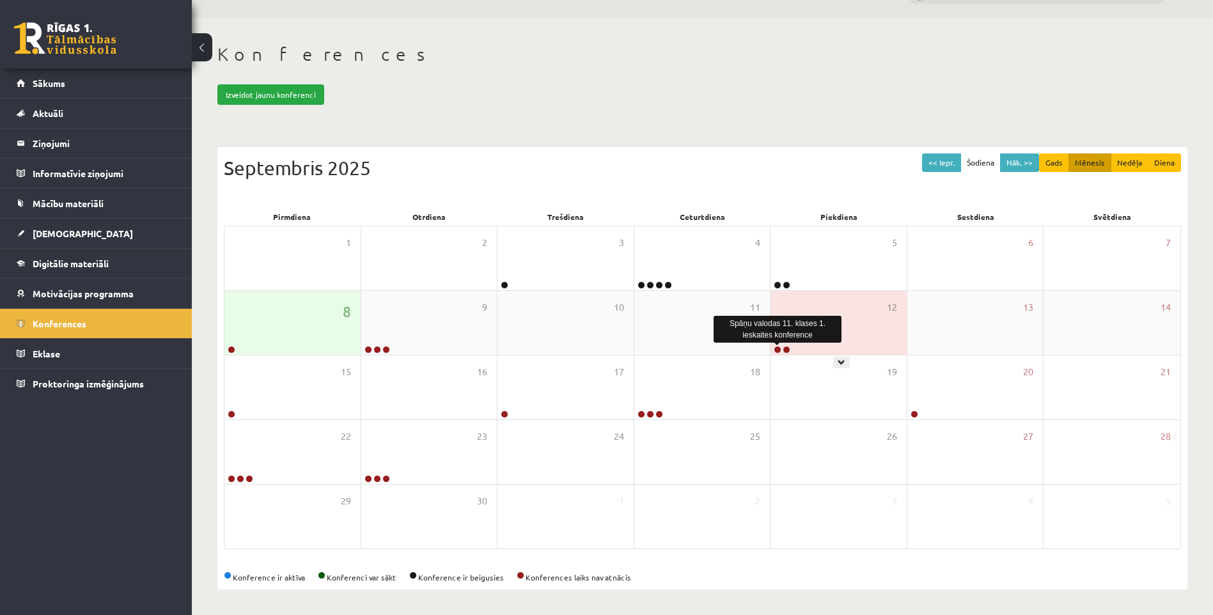
click at [776, 349] on link at bounding box center [778, 350] width 8 height 8
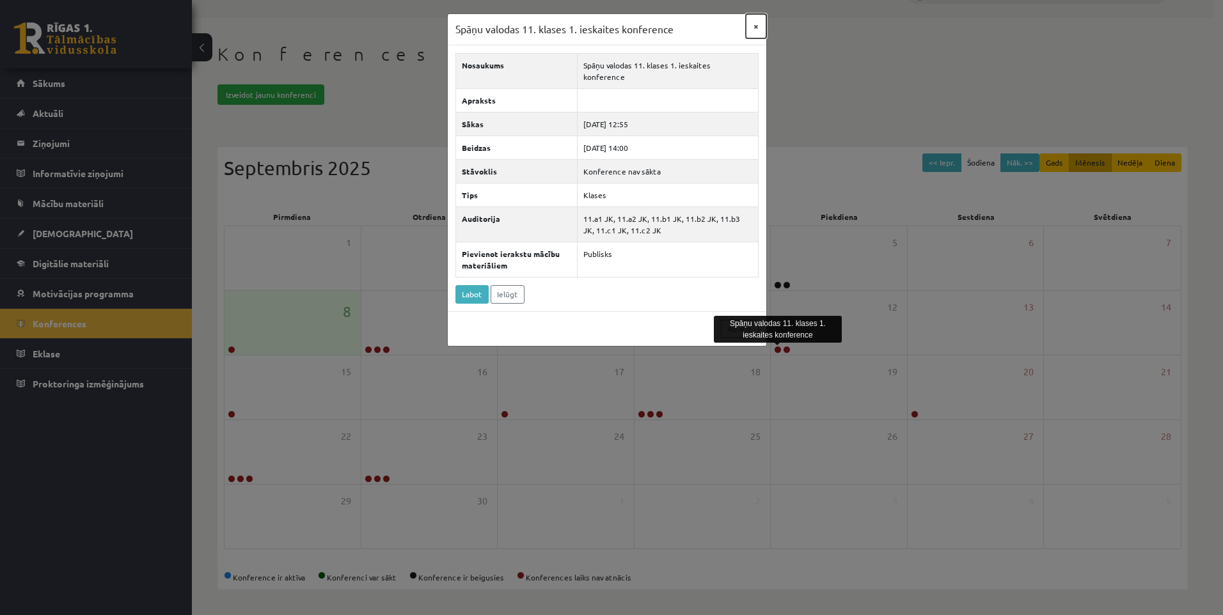
click at [755, 24] on button "×" at bounding box center [756, 26] width 20 height 24
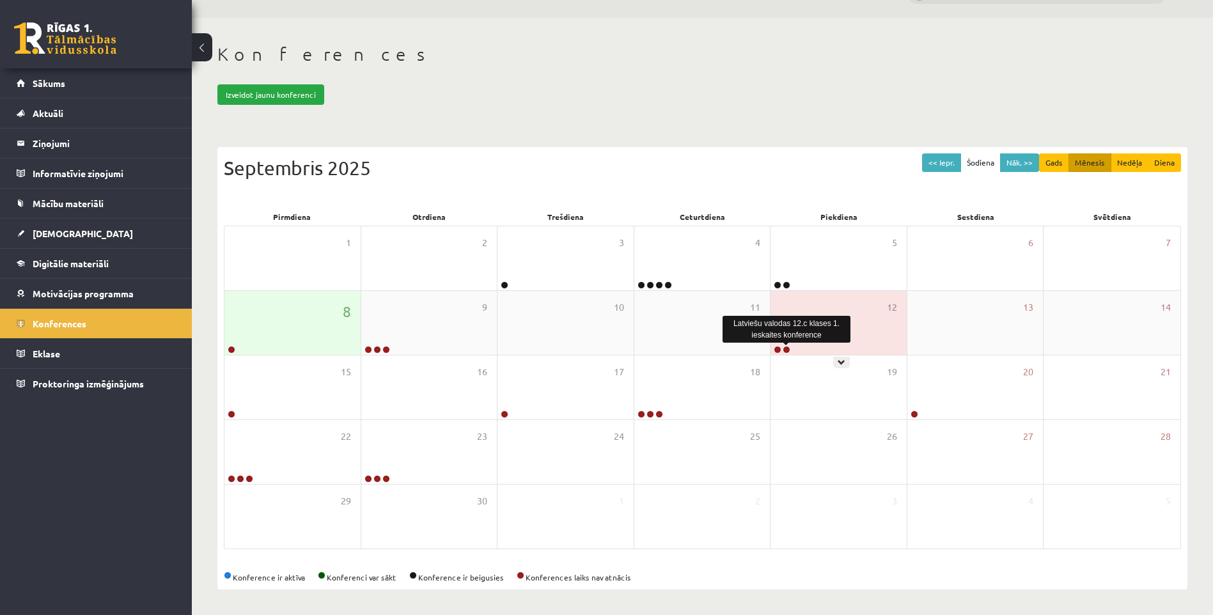
click at [787, 352] on link at bounding box center [787, 350] width 8 height 8
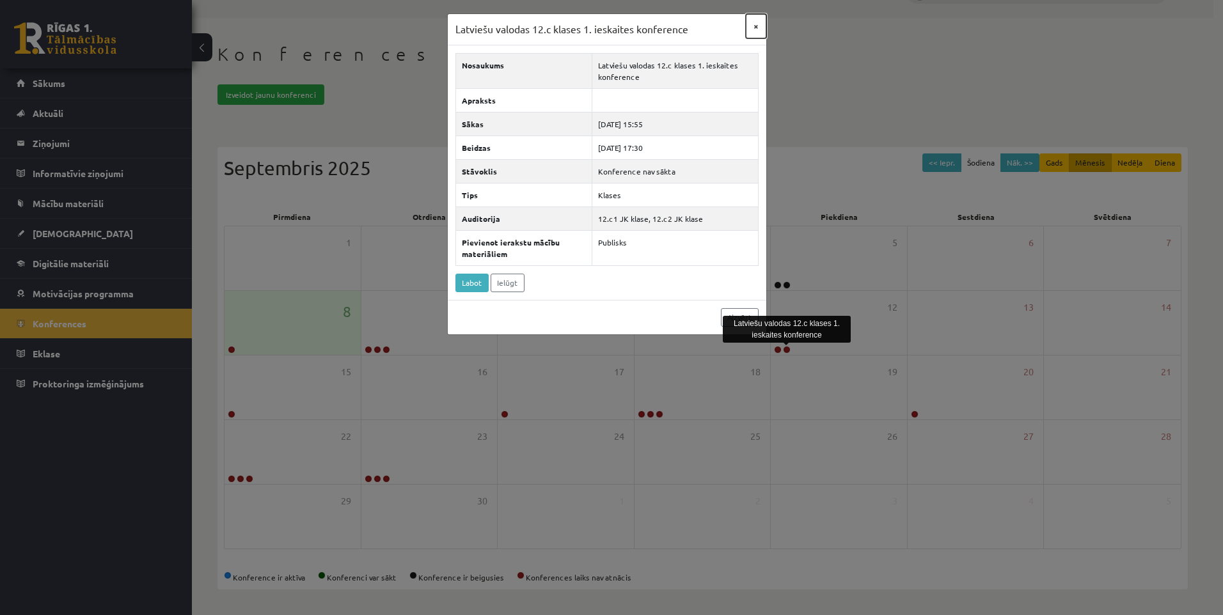
click at [761, 29] on button "×" at bounding box center [756, 26] width 20 height 24
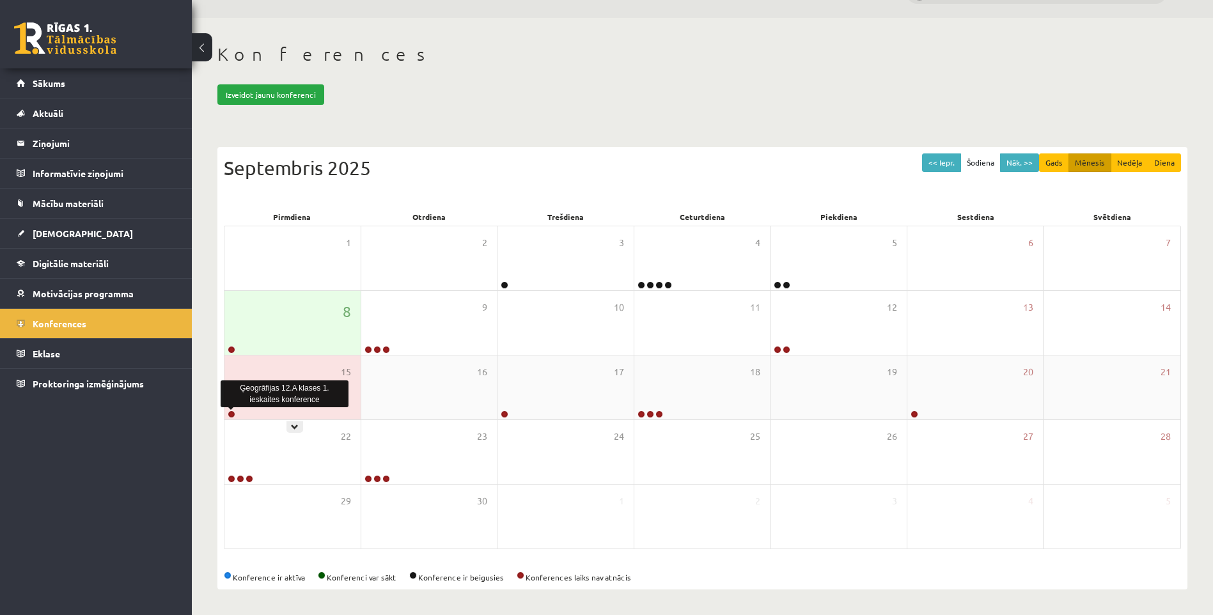
click at [232, 411] on link at bounding box center [232, 415] width 8 height 8
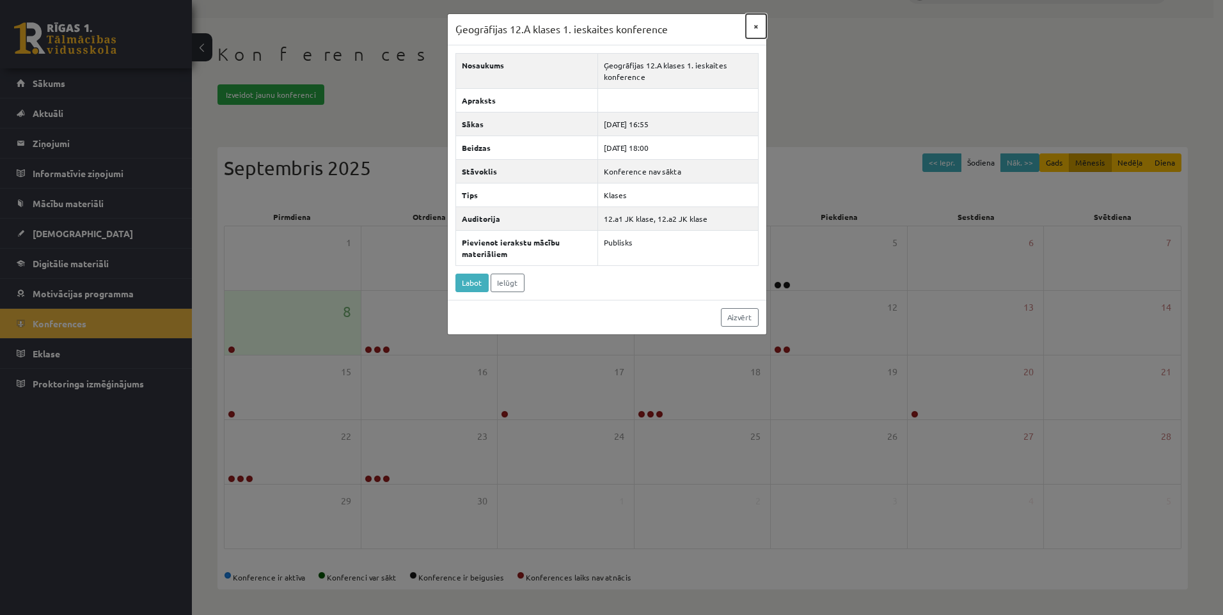
click at [753, 26] on button "×" at bounding box center [756, 26] width 20 height 24
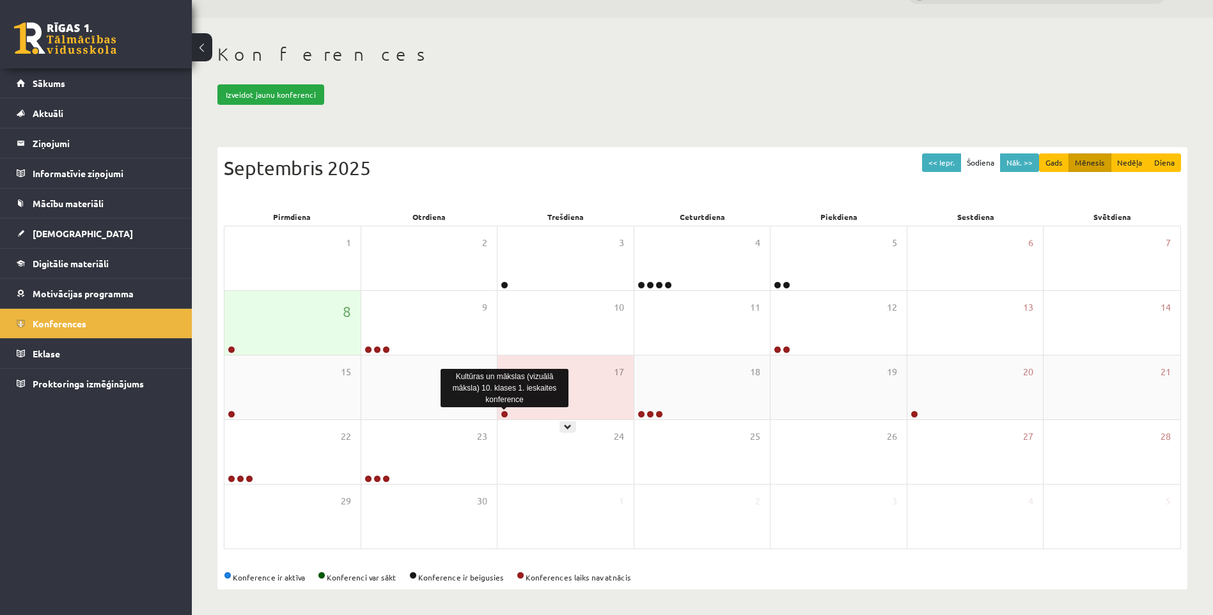
click at [507, 411] on link at bounding box center [505, 415] width 8 height 8
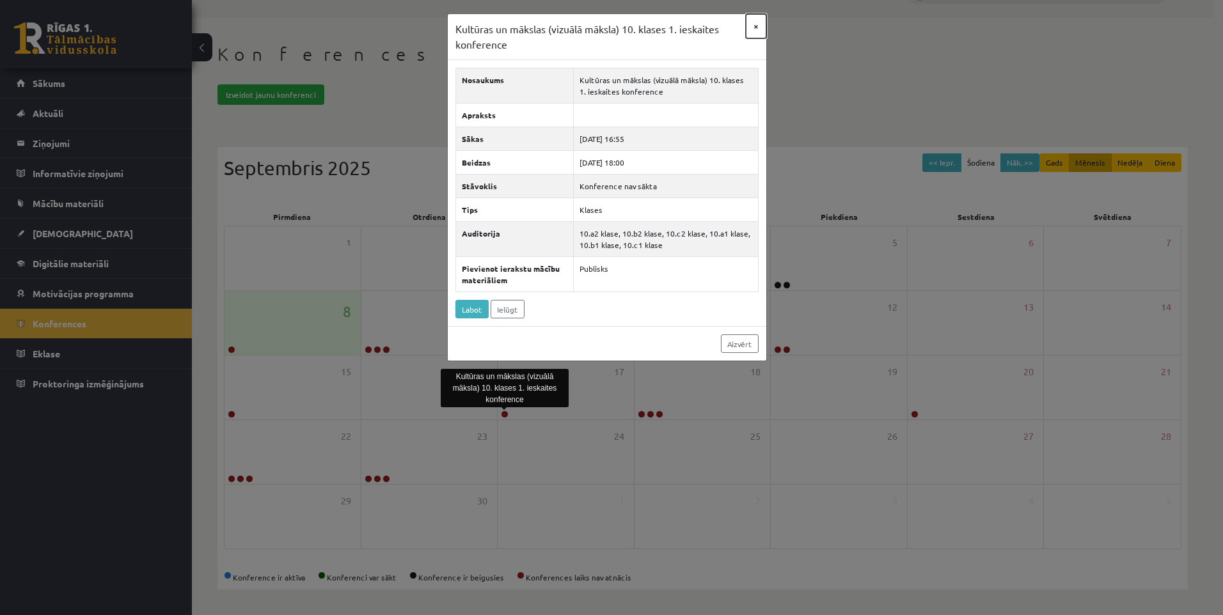
click at [755, 23] on button "×" at bounding box center [756, 26] width 20 height 24
